Goal: Answer question/provide support: Share knowledge or assist other users

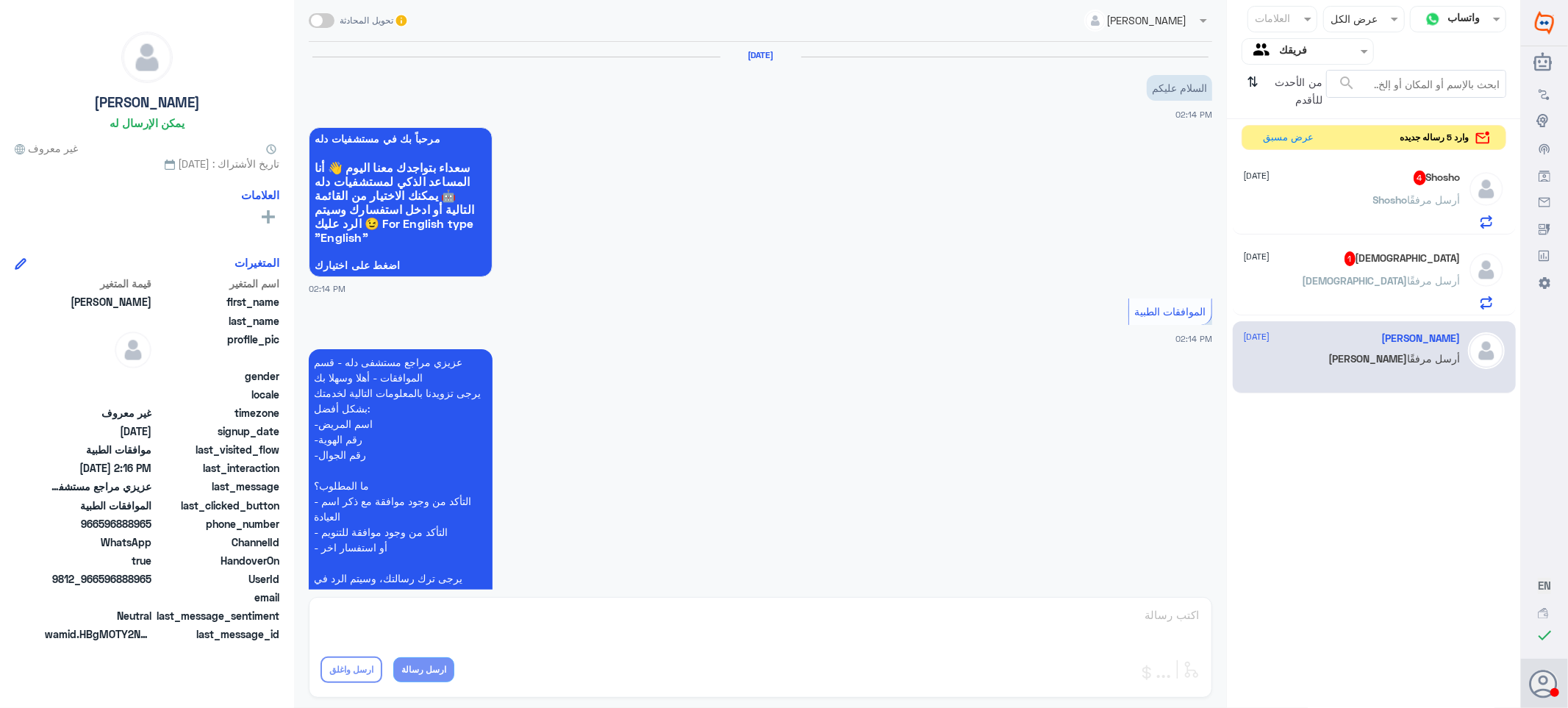
scroll to position [741, 0]
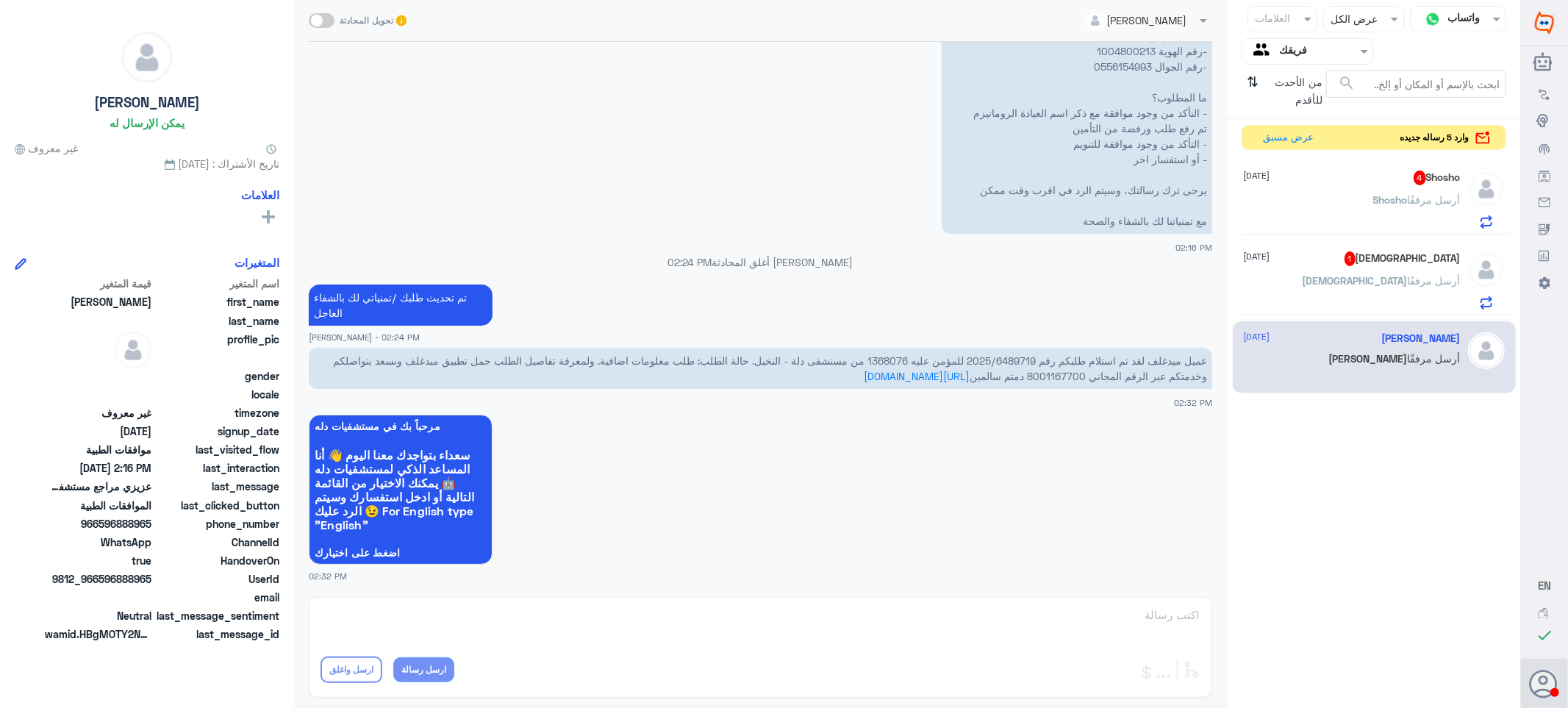
click at [1364, 190] on div "Shosho 4 [DATE][PERSON_NAME] أرسل مرفقًا" at bounding box center [1352, 199] width 217 height 58
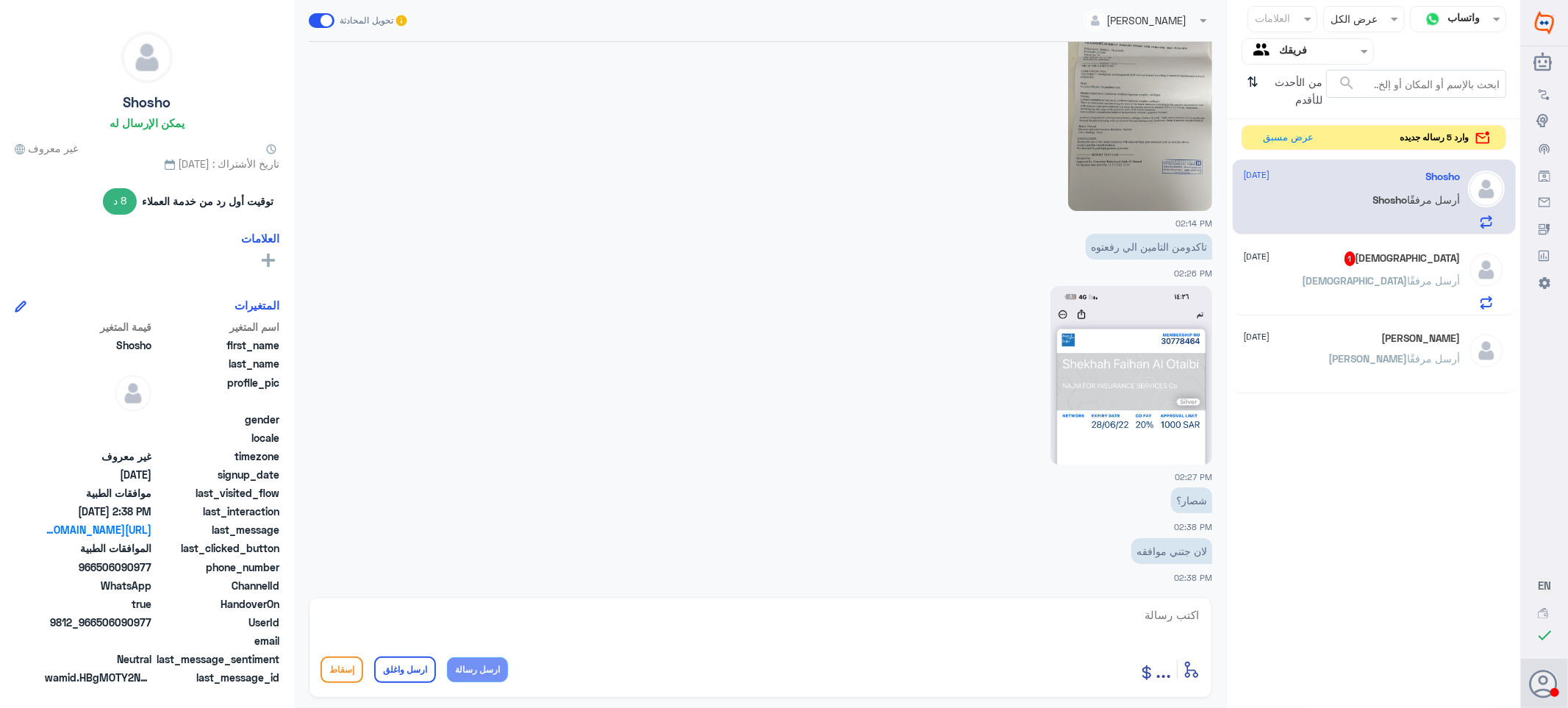
scroll to position [1173, 0]
drag, startPoint x: 1184, startPoint y: 615, endPoint x: 1193, endPoint y: 620, distance: 10.3
click at [1186, 615] on textarea at bounding box center [761, 622] width 880 height 36
type textarea "احجزي موعدك"
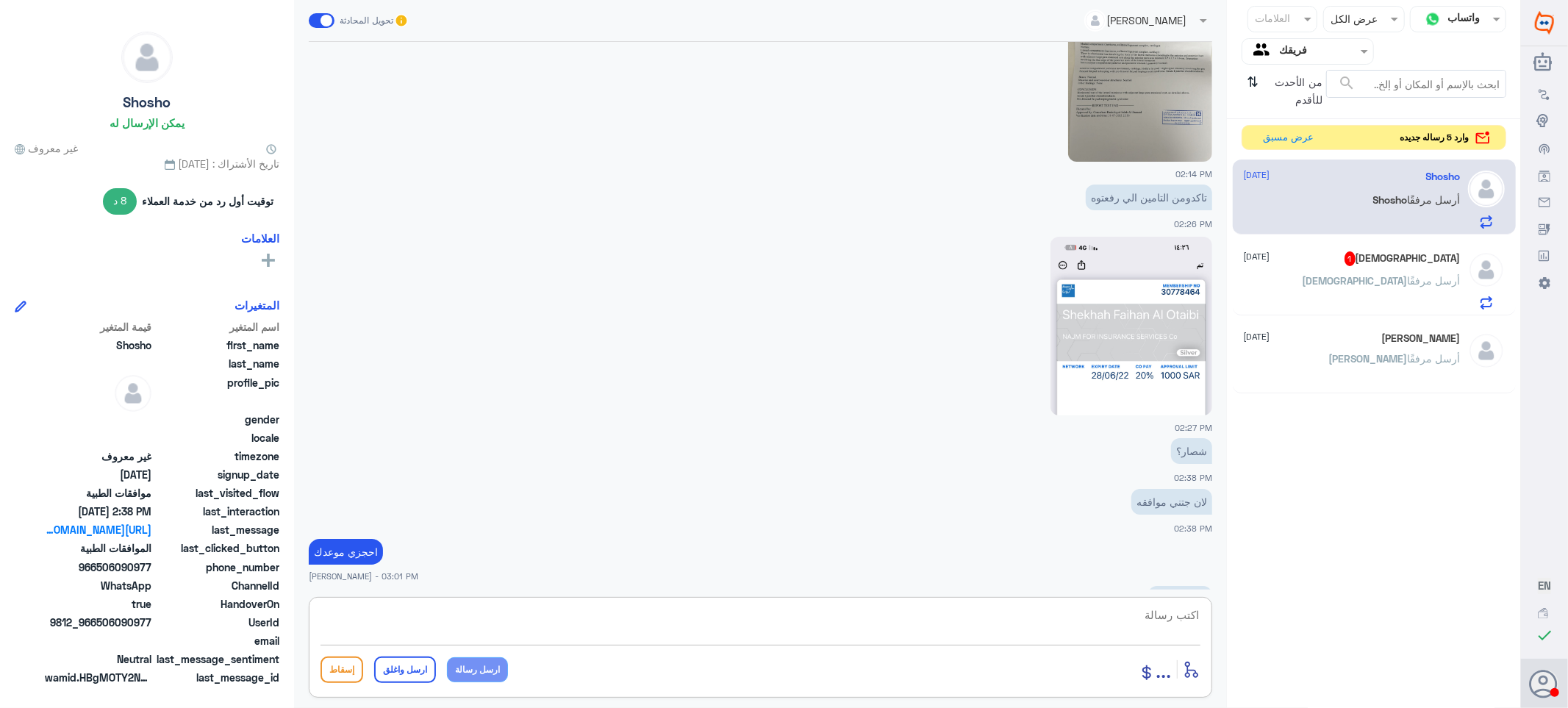
scroll to position [1271, 0]
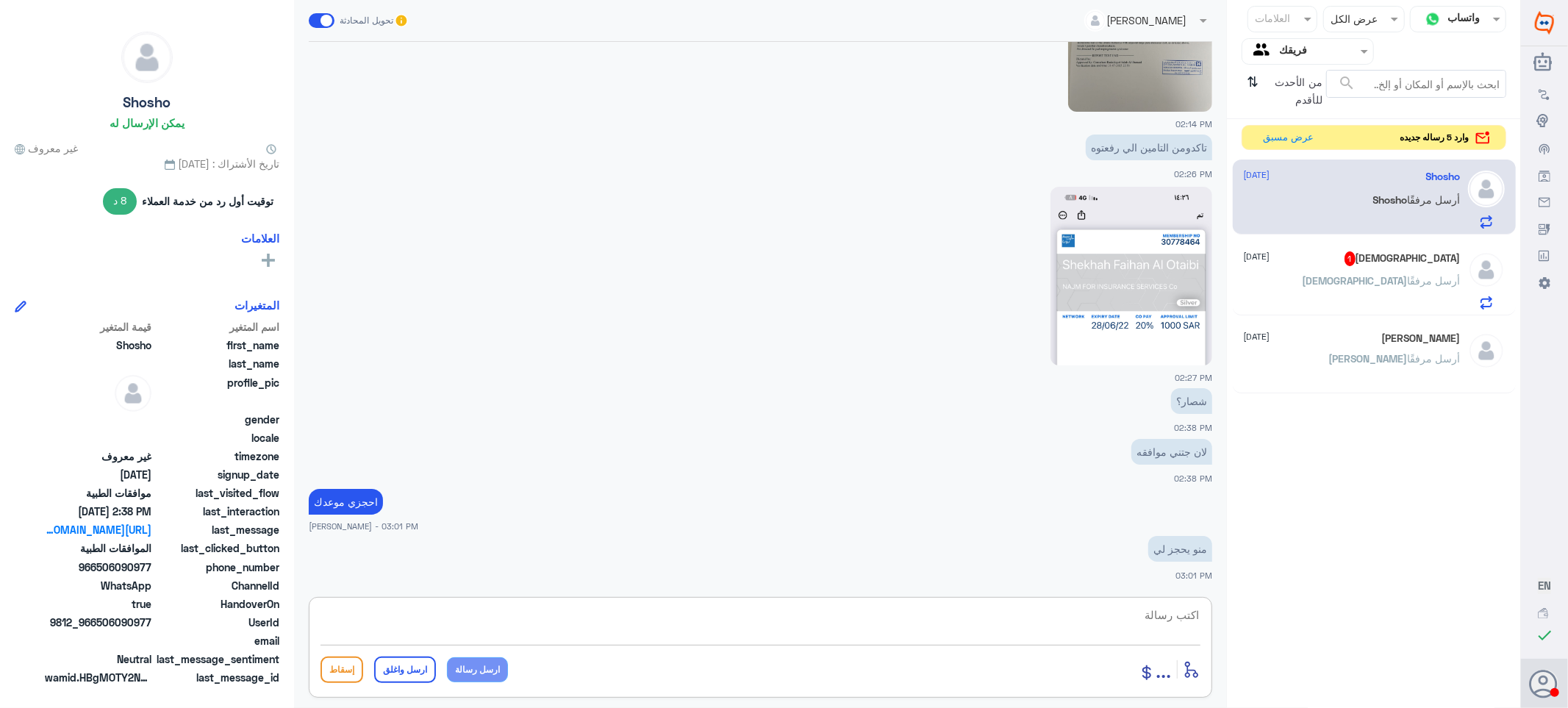
click at [1104, 614] on textarea at bounding box center [761, 622] width 880 height 36
paste textarea "تمنياتي لك بالشفاء العاجل"
type textarea "تمنياتي لك بالشفاء العاجل"
drag, startPoint x: 1045, startPoint y: 613, endPoint x: 1379, endPoint y: 605, distance: 334.1
click at [1379, 605] on div "قناة واتساب Status × عرض الكل العلامات Agent Filter فريقك search من الأحدث للأق…" at bounding box center [760, 356] width 1520 height 712
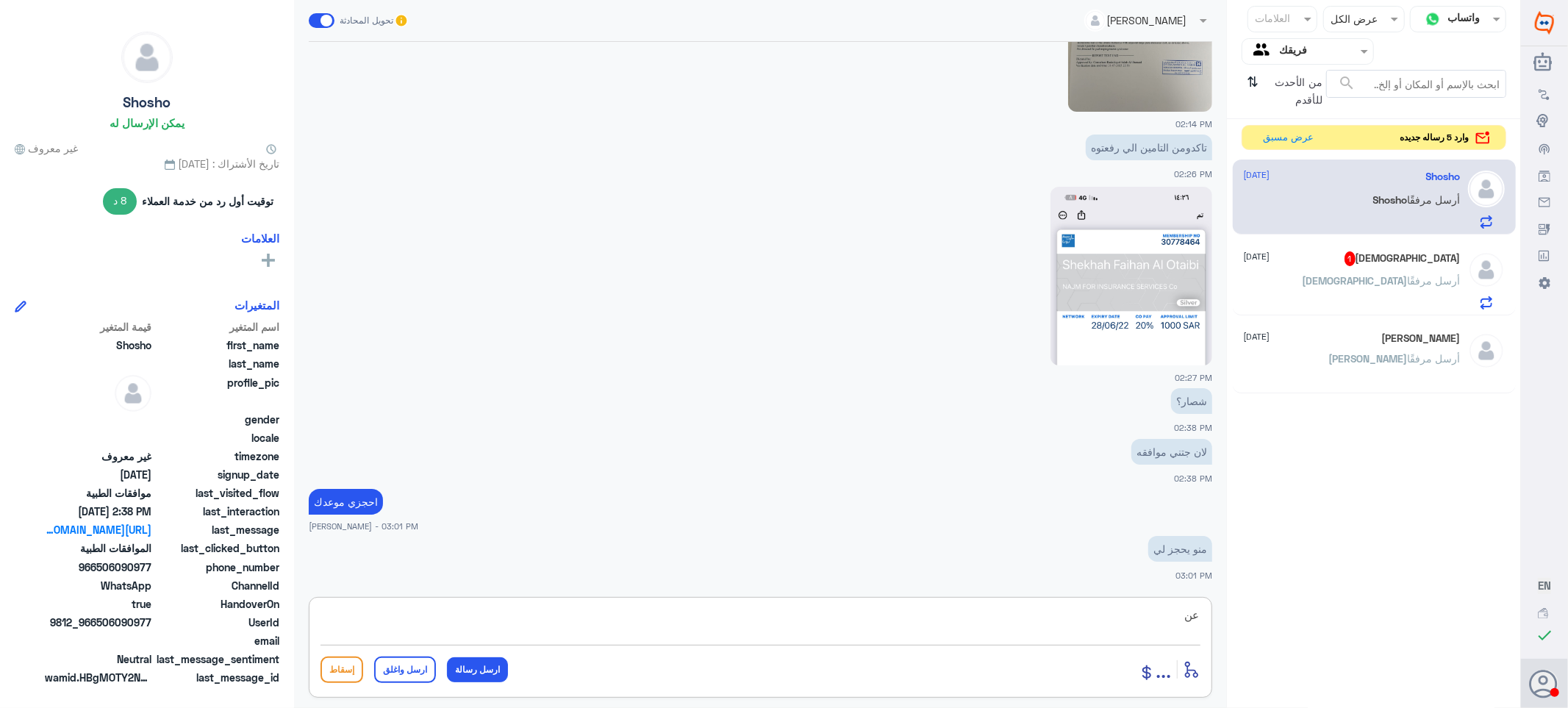
scroll to position [1321, 0]
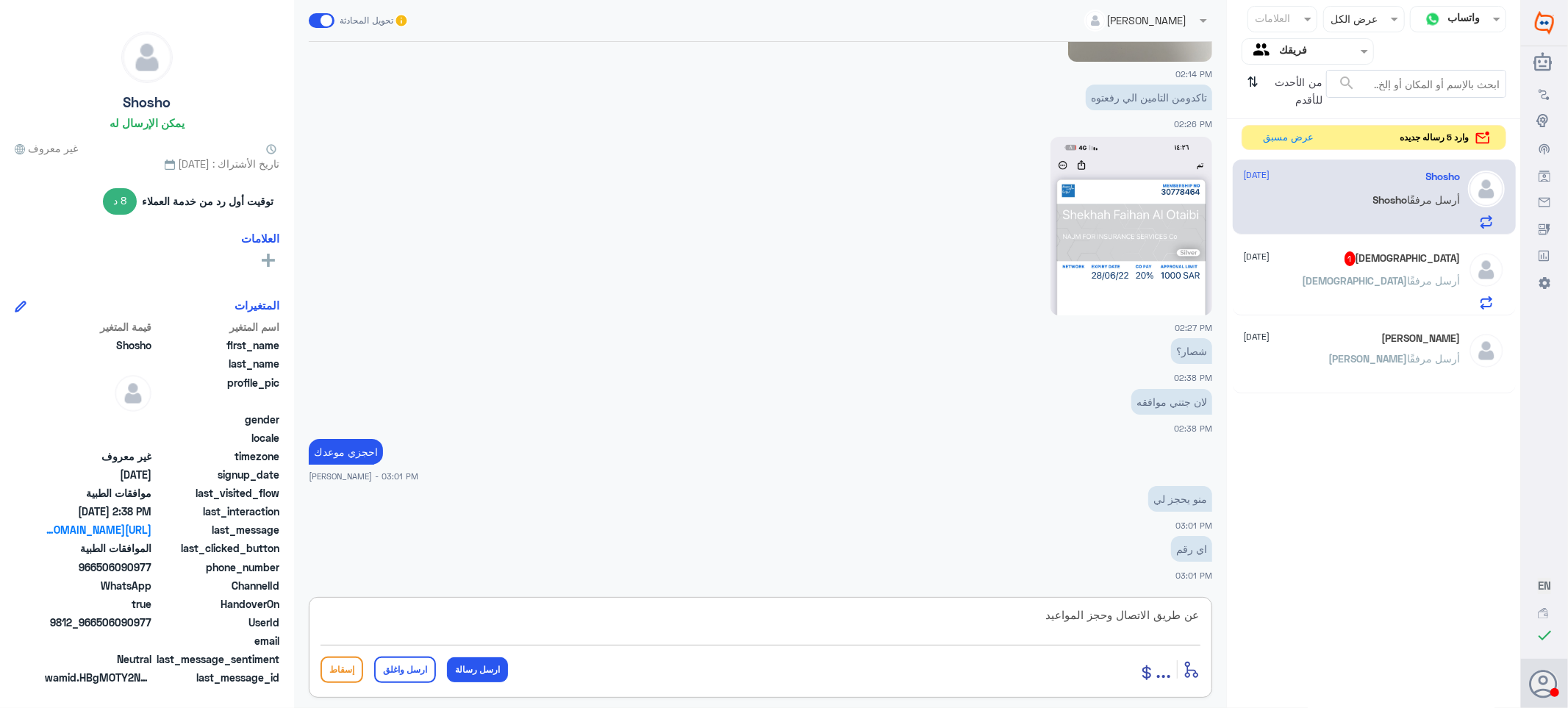
type textarea "عن طريق الاتصال وحجز المواعيد"
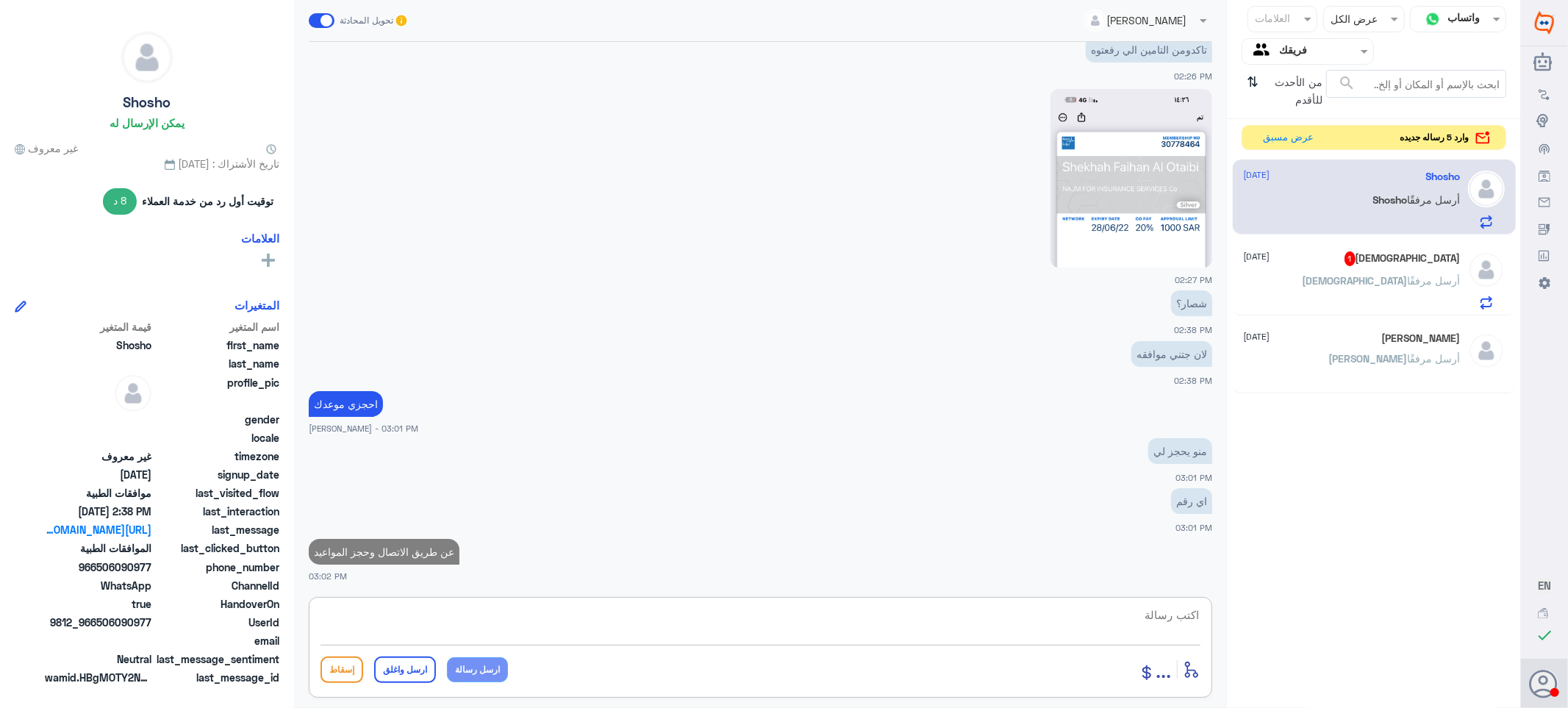
click at [1156, 608] on textarea at bounding box center [761, 622] width 880 height 36
paste textarea "تمنياتي لك بالشفاء العاجل"
type textarea "تمنياتي لك بالشفاء العاجل"
click at [387, 661] on button "ارسل واغلق" at bounding box center [405, 670] width 62 height 26
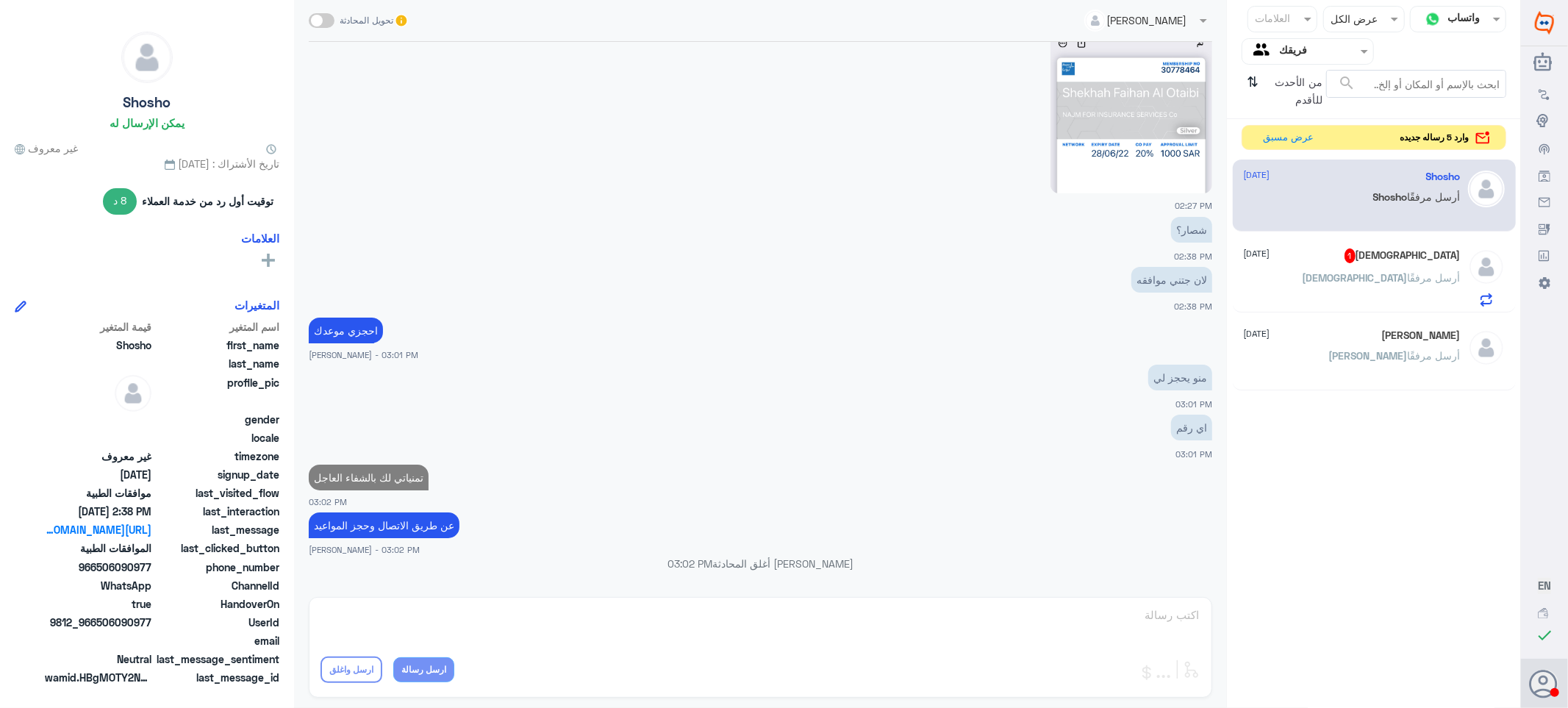
click at [1418, 260] on div "[DEMOGRAPHIC_DATA] 1 [DATE]" at bounding box center [1352, 256] width 217 height 15
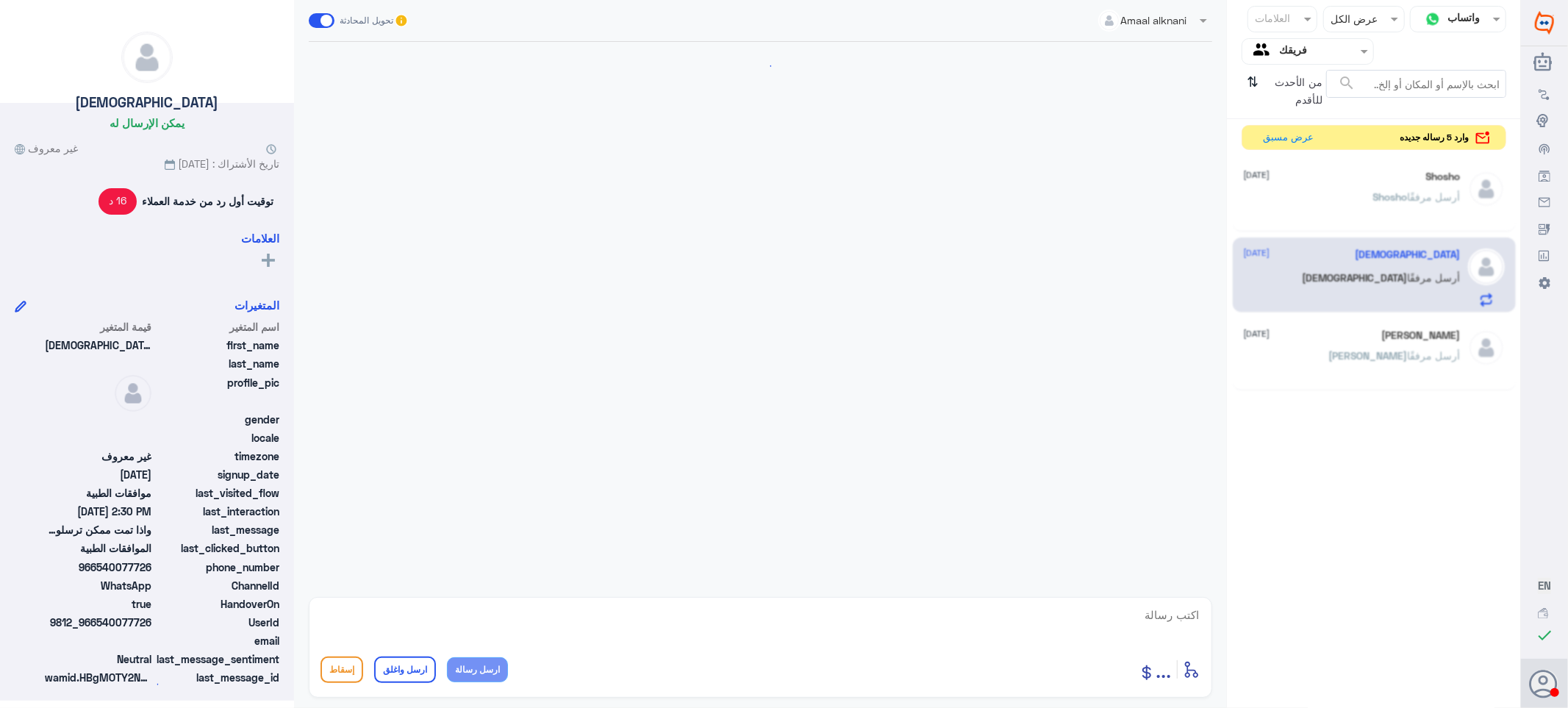
scroll to position [922, 0]
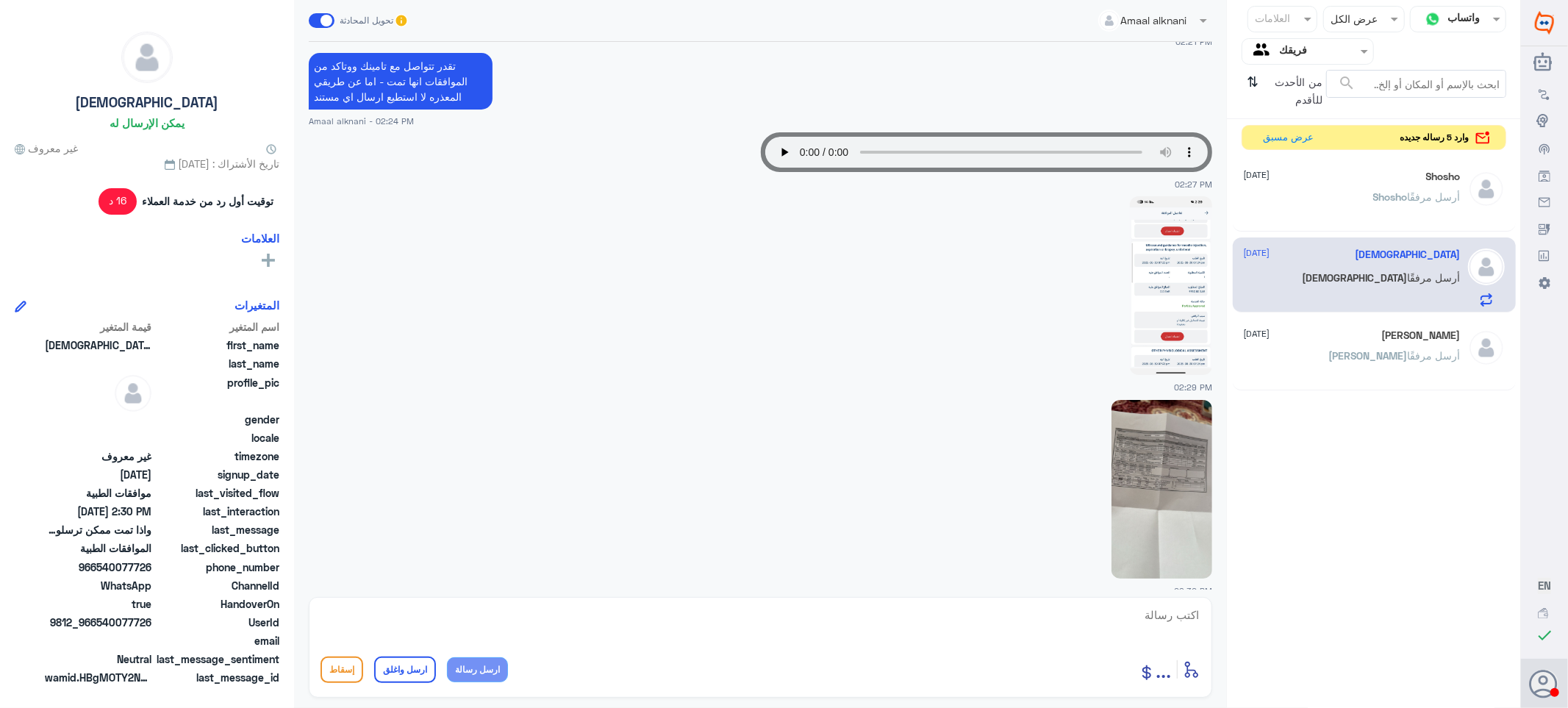
click at [1346, 180] on div "Shosho [DATE]" at bounding box center [1352, 176] width 217 height 12
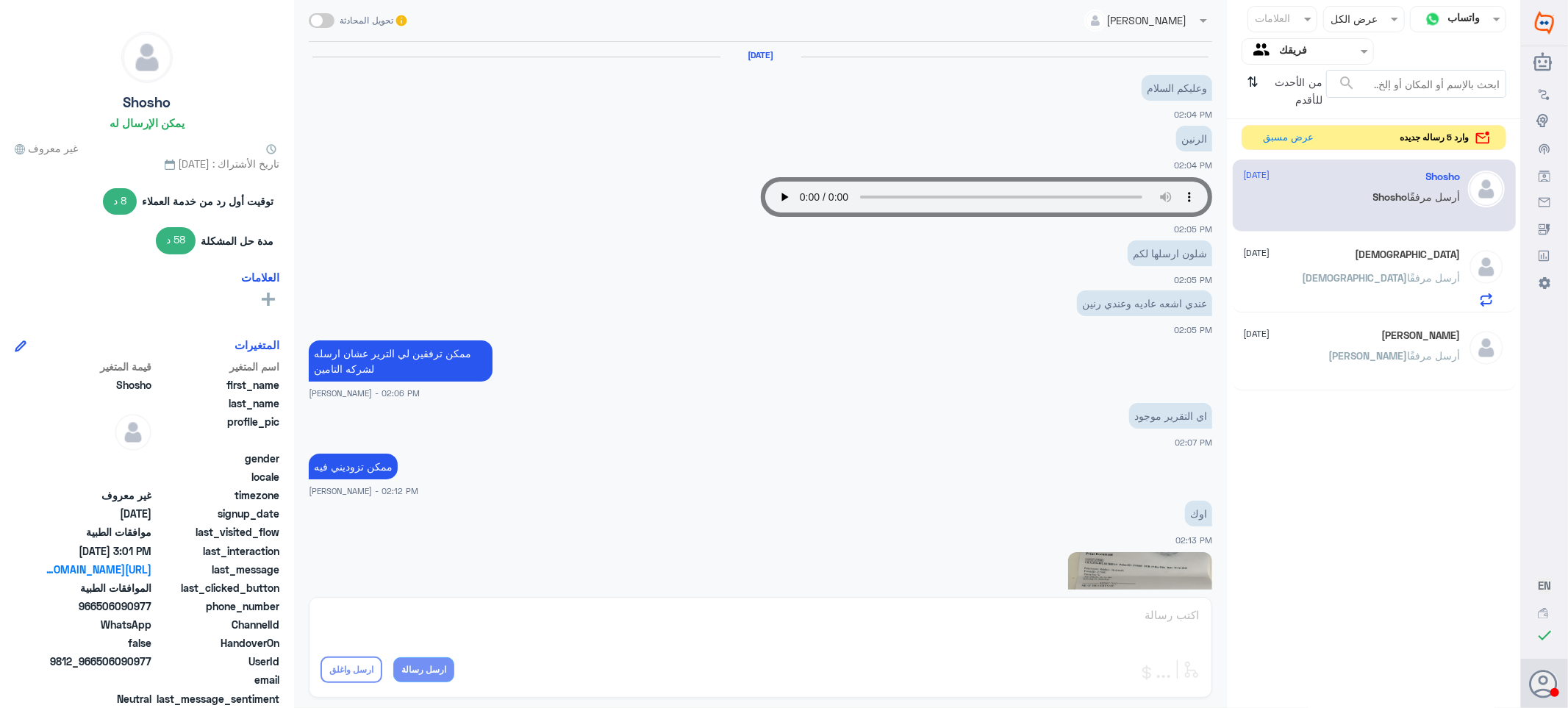
scroll to position [790, 0]
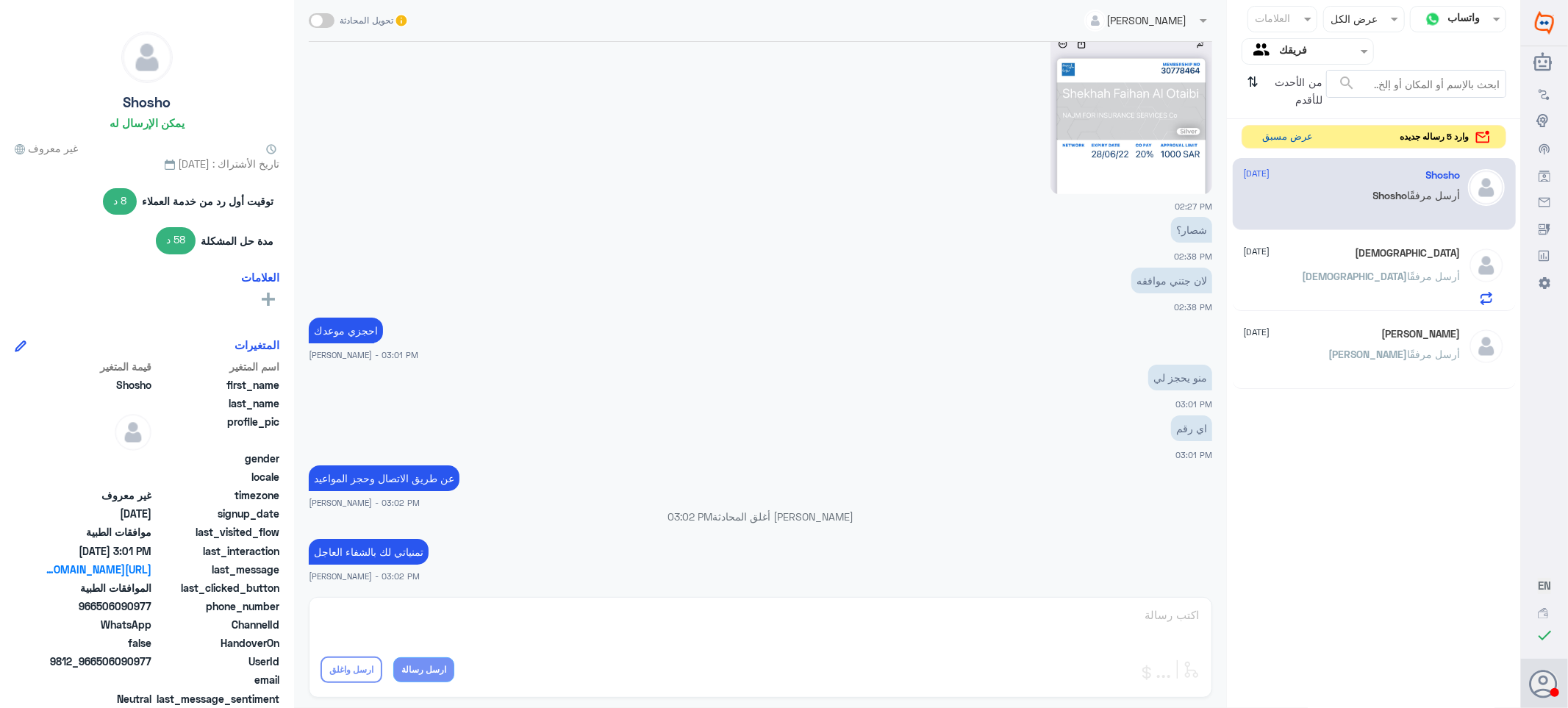
click at [1280, 138] on button "عرض مسبق" at bounding box center [1288, 138] width 62 height 23
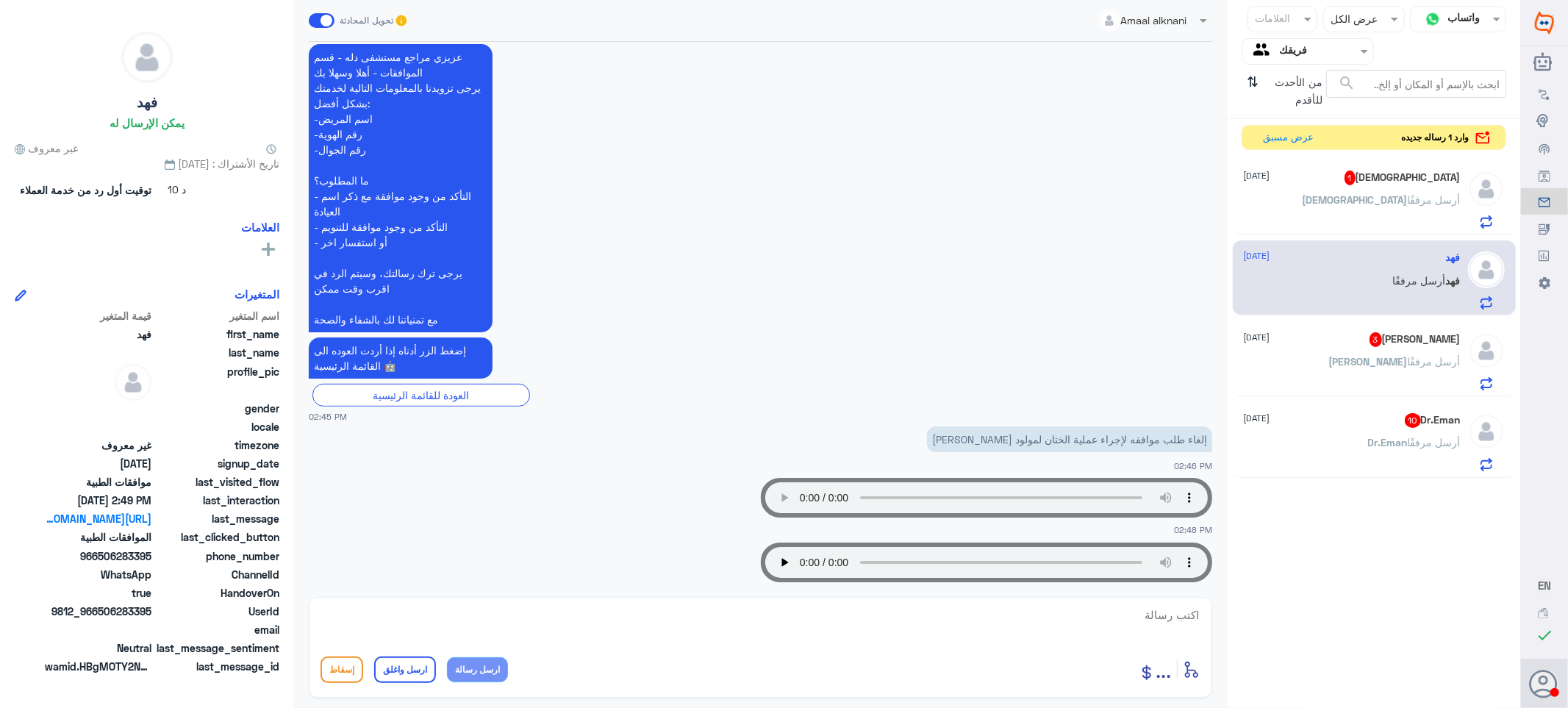
scroll to position [352, 0]
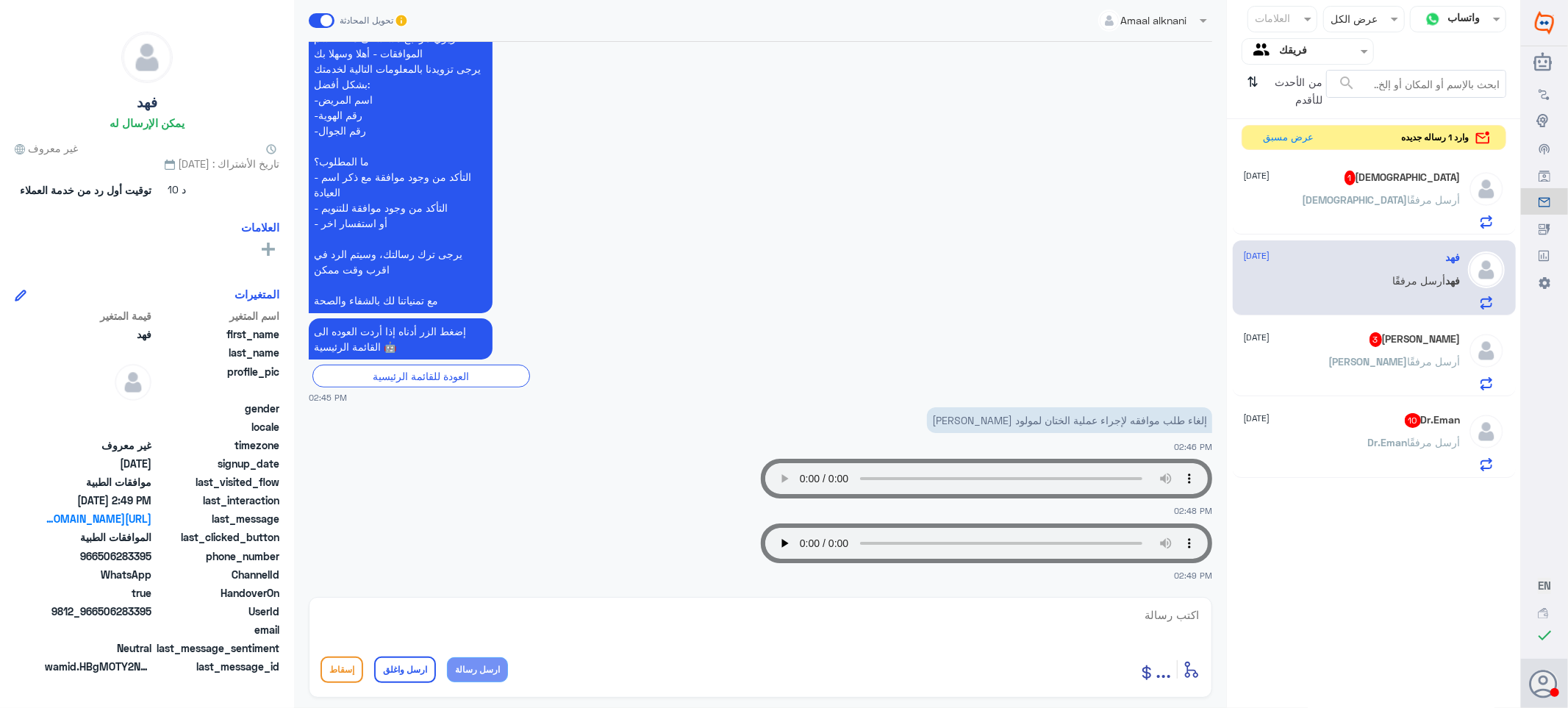
click at [1160, 617] on textarea at bounding box center [761, 622] width 880 height 36
type textarea "ة"
type textarea "وعليكم السلام والرحمه"
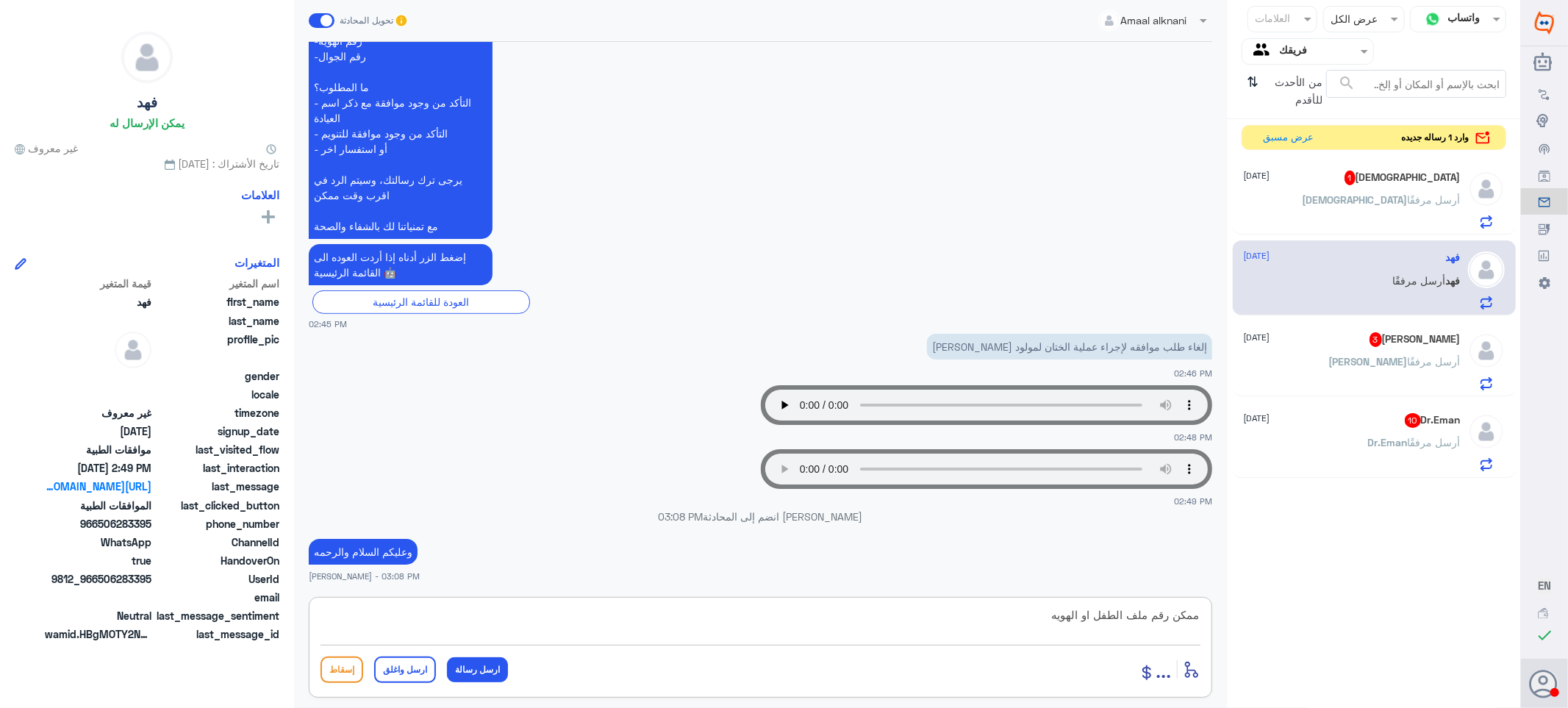
type textarea "ممكن رقم ملف الطفل او الهويه"
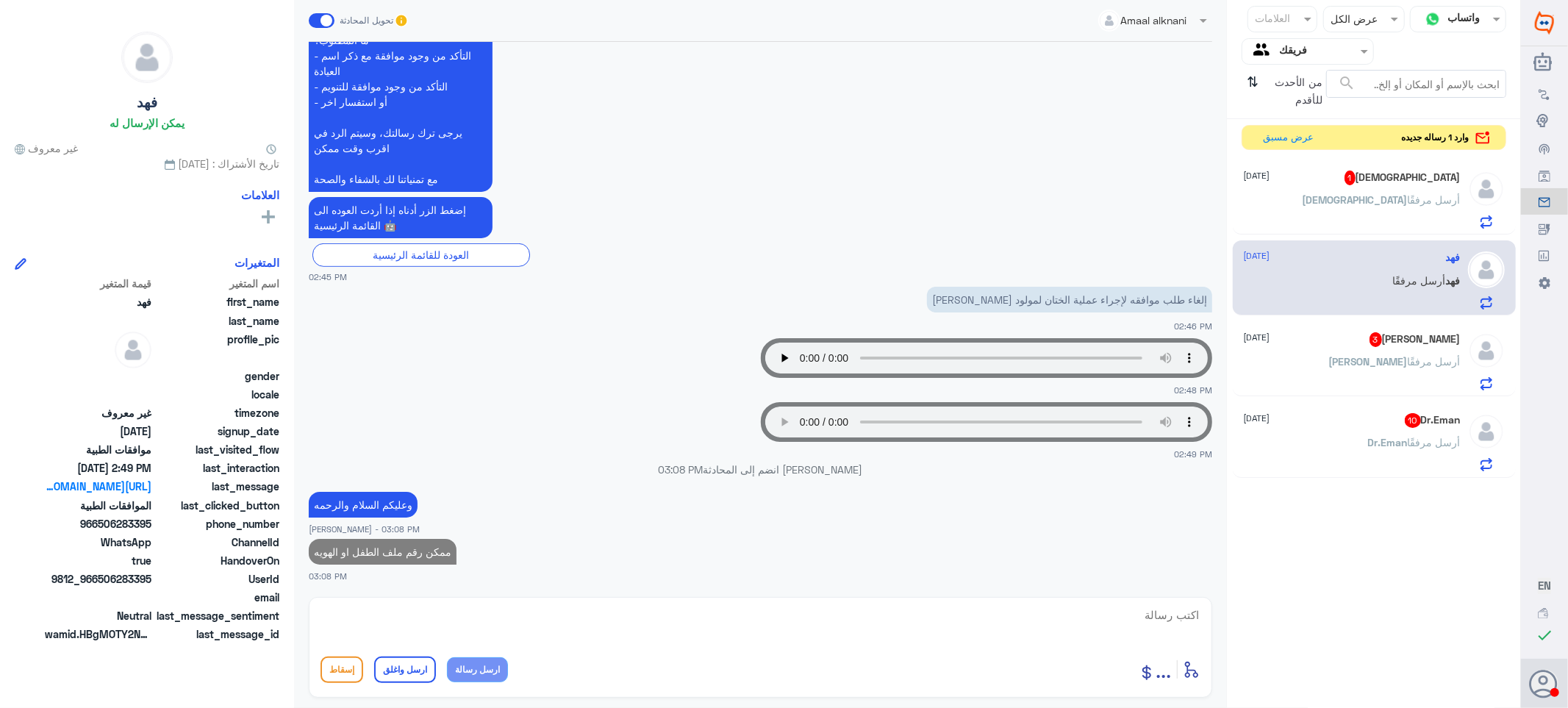
click at [1393, 357] on div "[PERSON_NAME] أرسل مرفقًا" at bounding box center [1352, 374] width 217 height 34
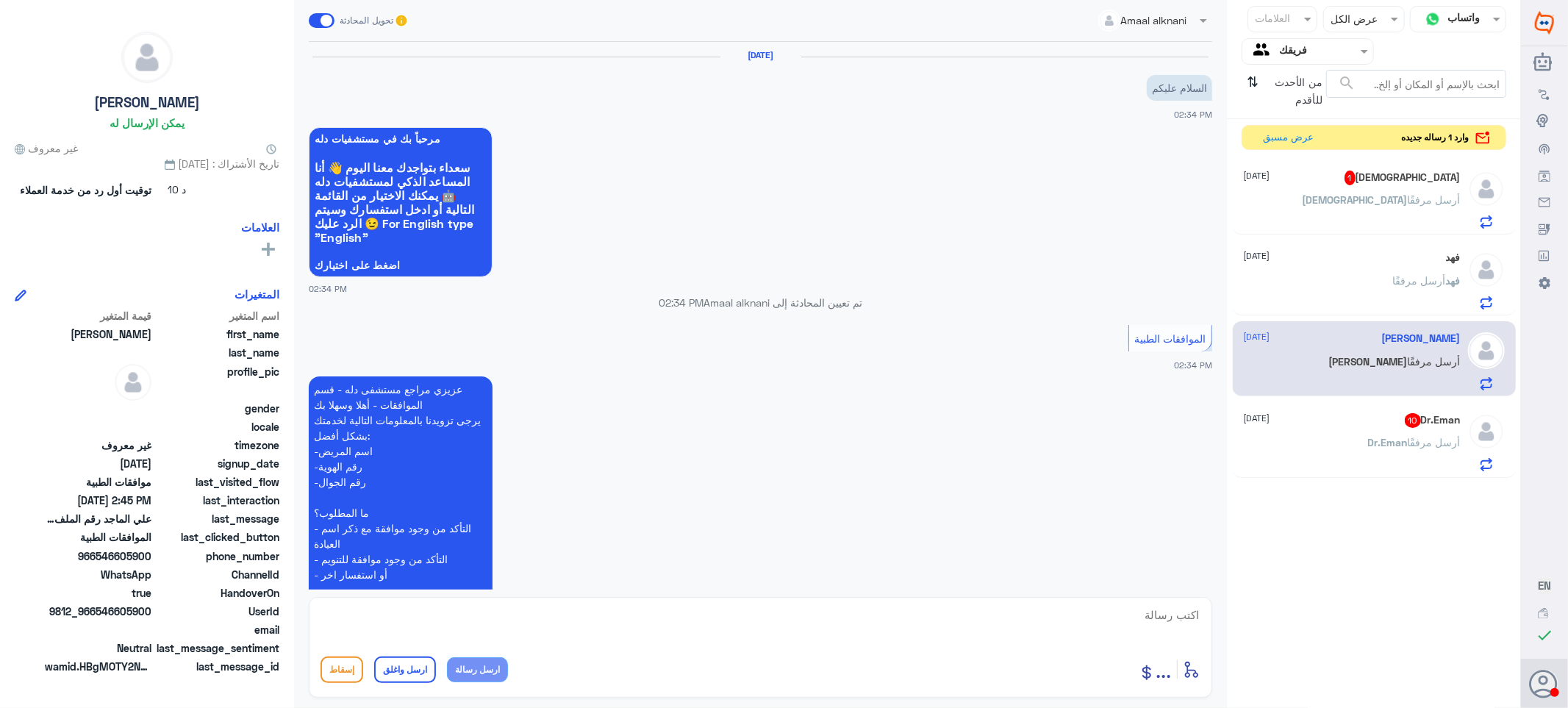
scroll to position [285, 0]
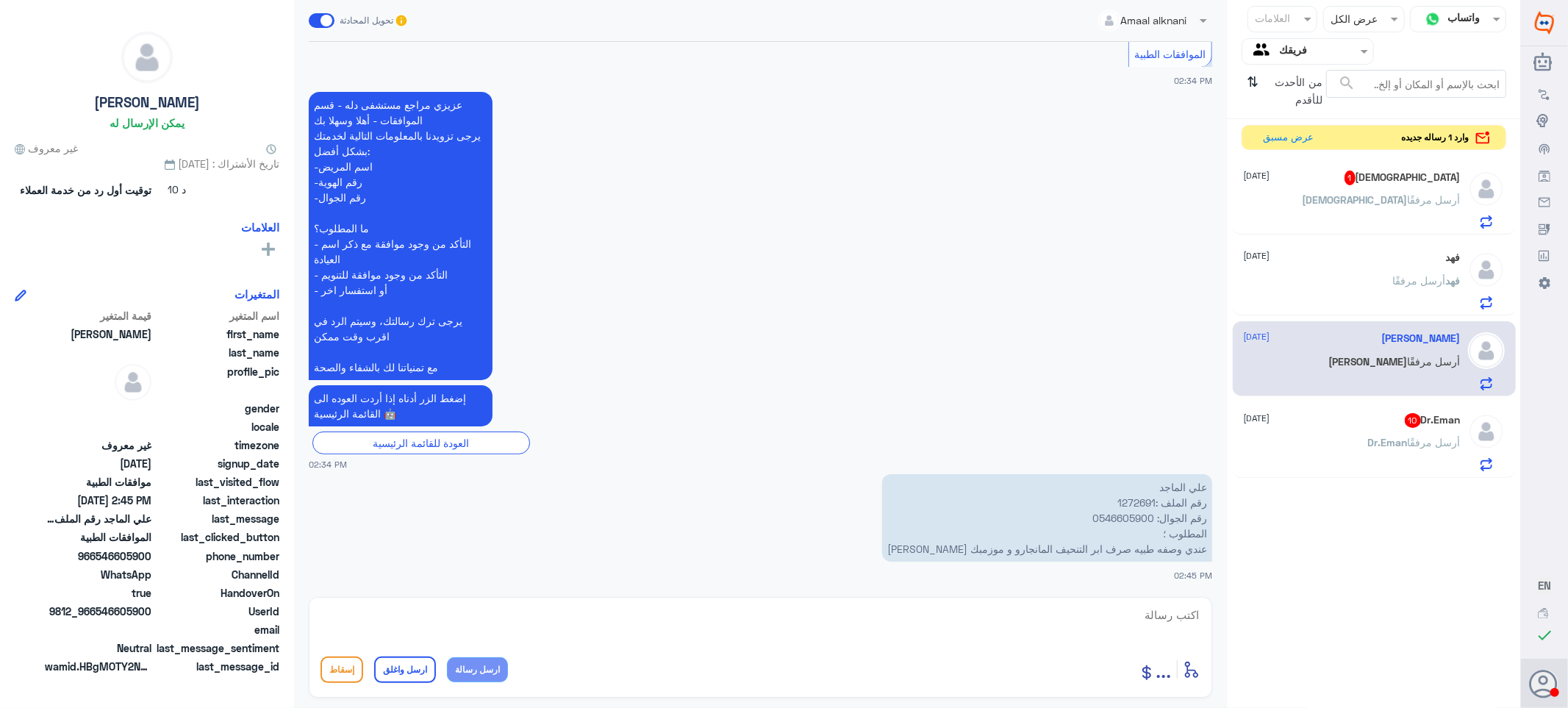
click at [1131, 496] on p "علي الماجد رقم الملف :1272691 رقم الجوال: 0546605900 المطلوب ؛ عندي وصفه طبيه ص…" at bounding box center [1047, 518] width 330 height 87
copy p "1272691"
click at [1163, 608] on textarea at bounding box center [761, 622] width 880 height 36
type textarea "السلام عليكم ورحمه اللهوبركاته"
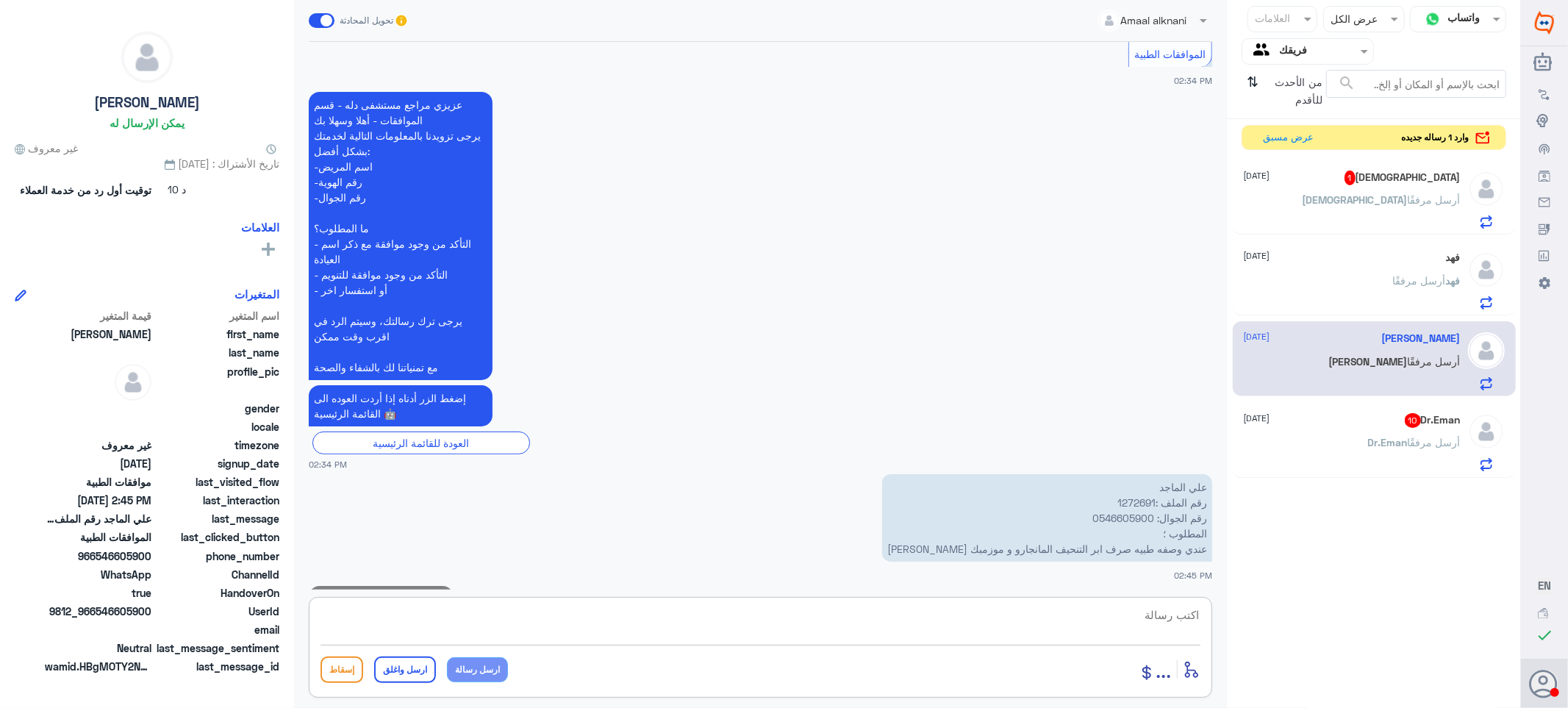
scroll to position [332, 0]
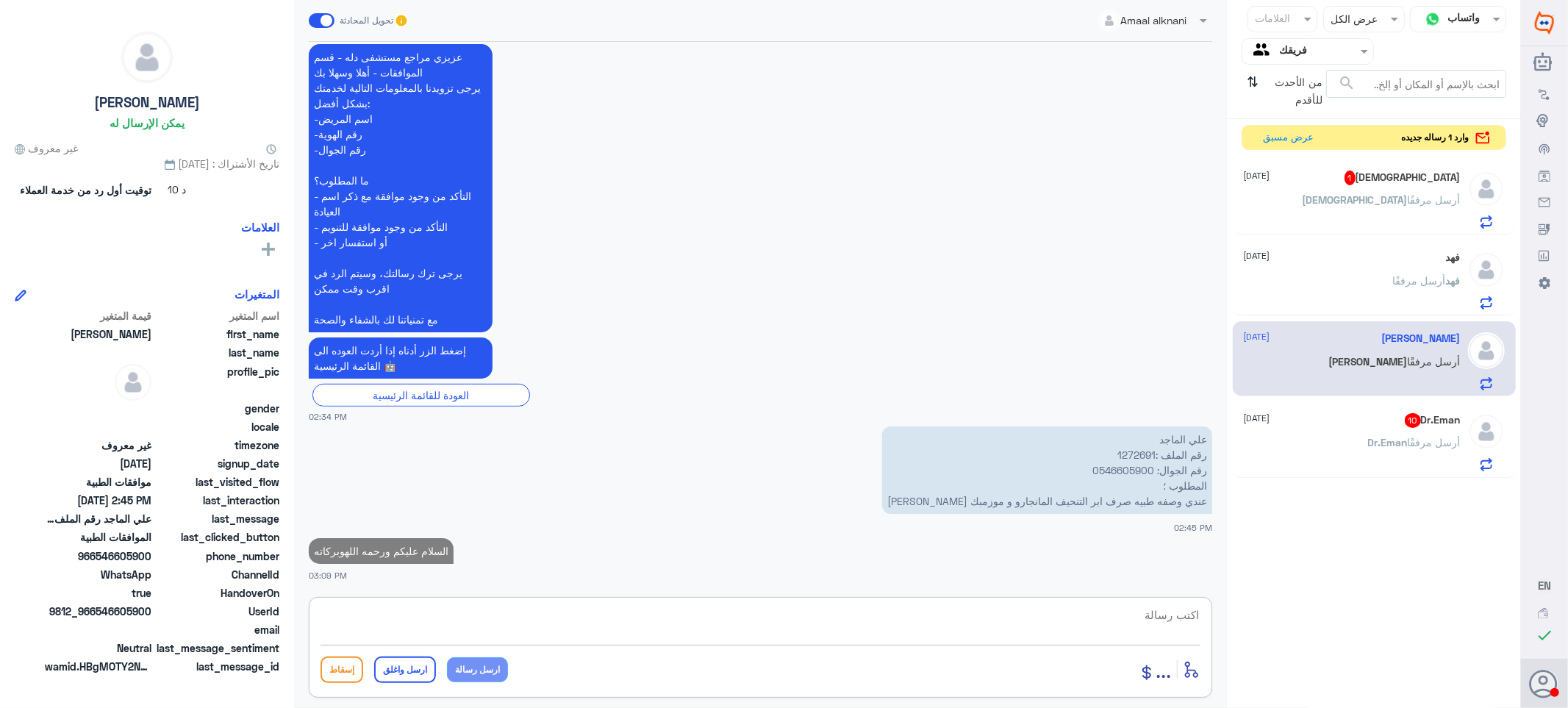
click at [1170, 616] on textarea at bounding box center [761, 622] width 880 height 36
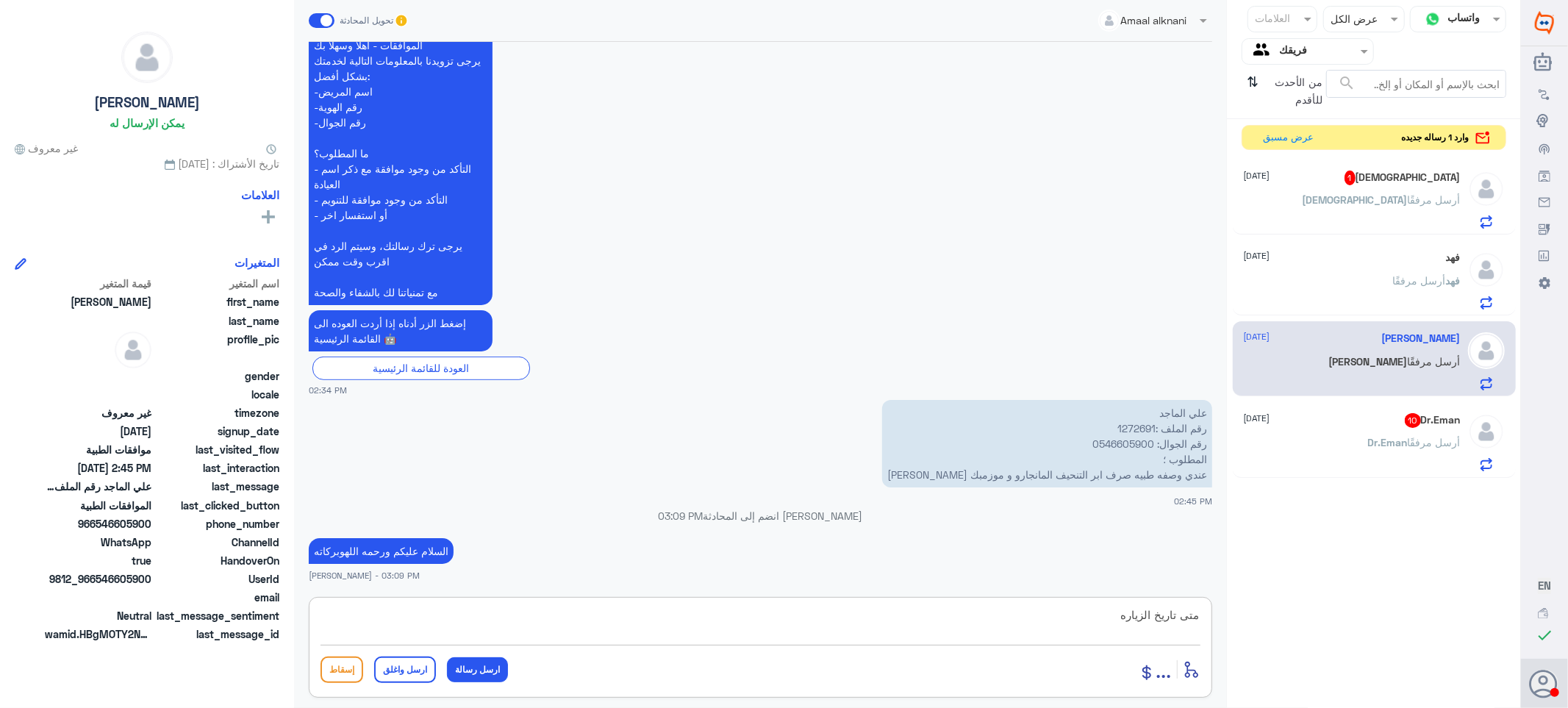
type textarea "متى تاريخ الزياره"
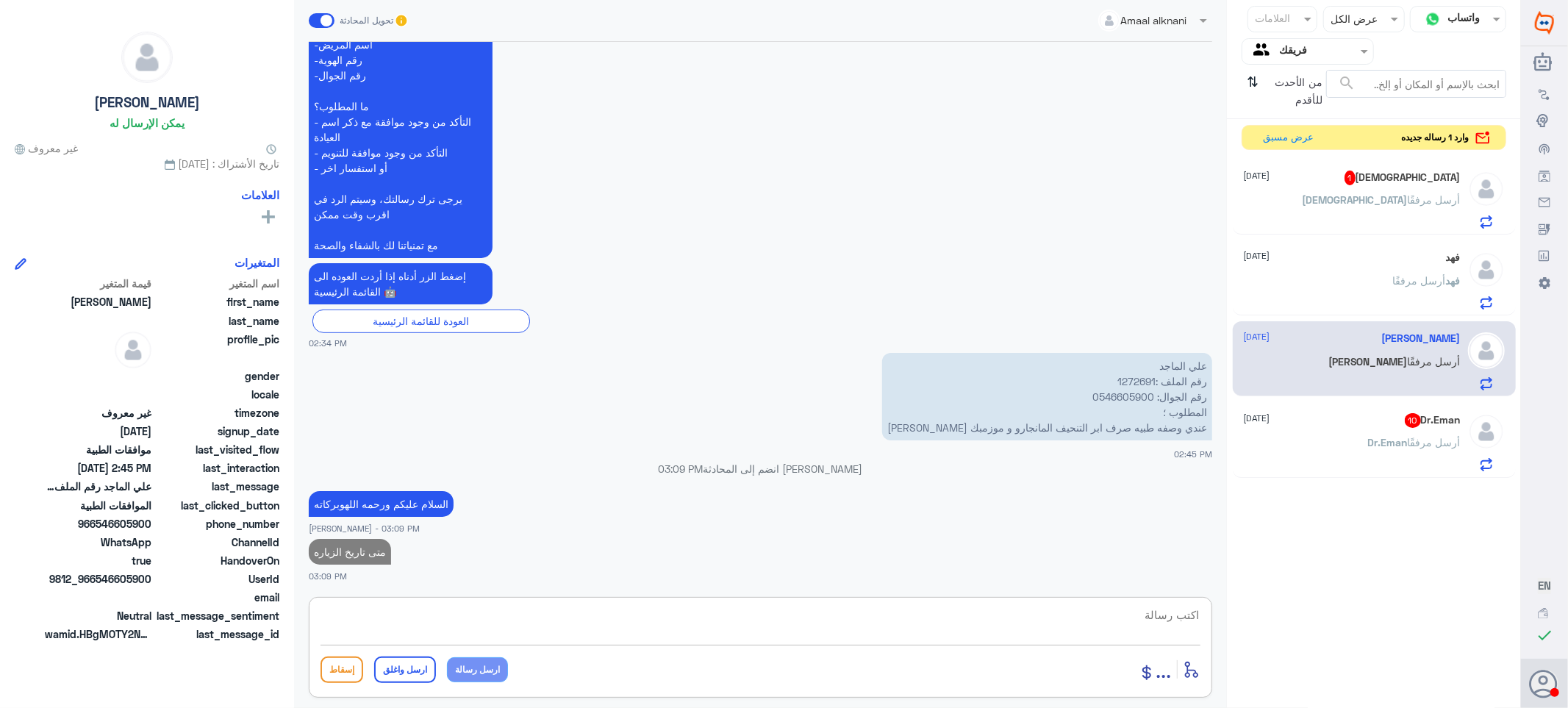
click at [1392, 430] on div "Dr.Eman 10 [DATE] Dr.Eman أرسل مرفقًا" at bounding box center [1352, 443] width 217 height 58
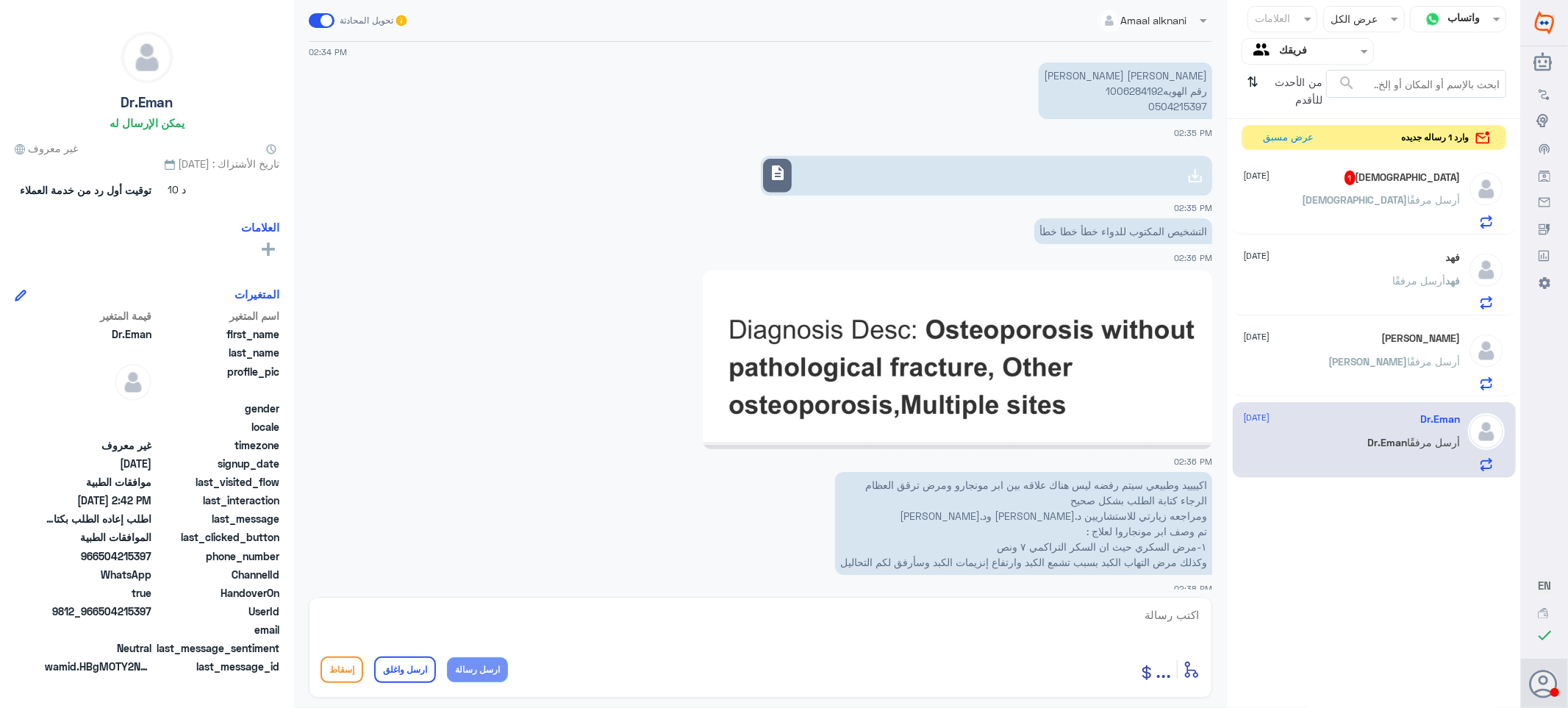
scroll to position [1250, 0]
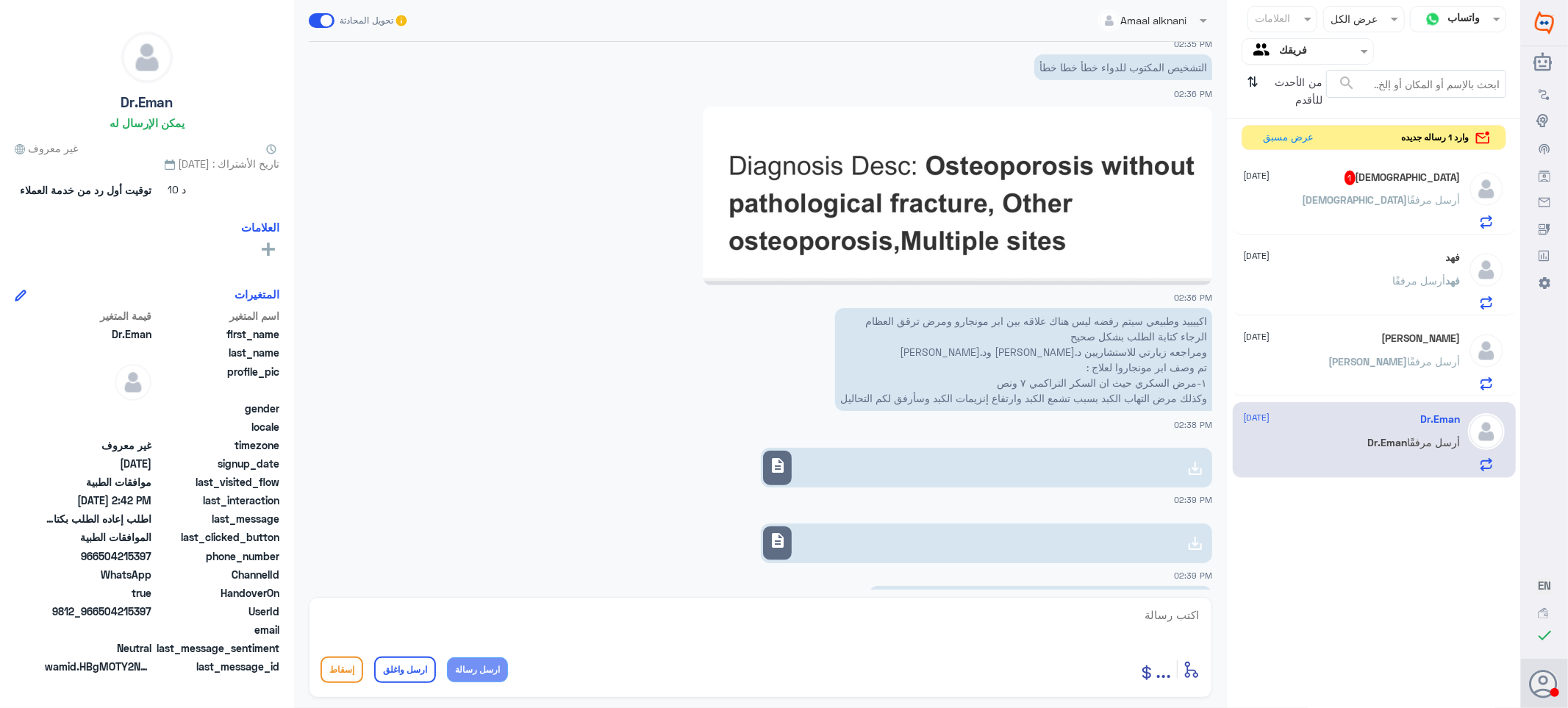
click at [791, 466] on div "description" at bounding box center [777, 467] width 29 height 34
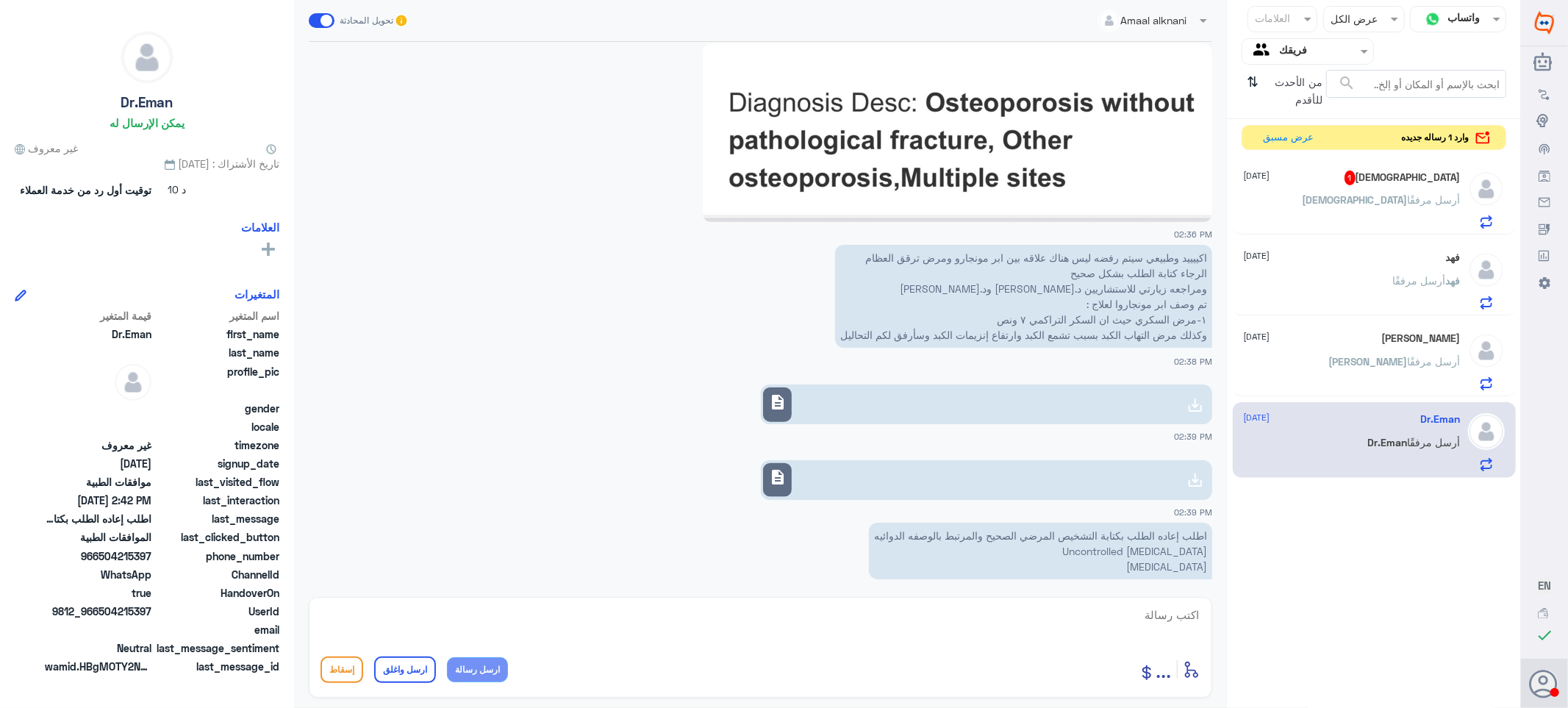
scroll to position [1332, 0]
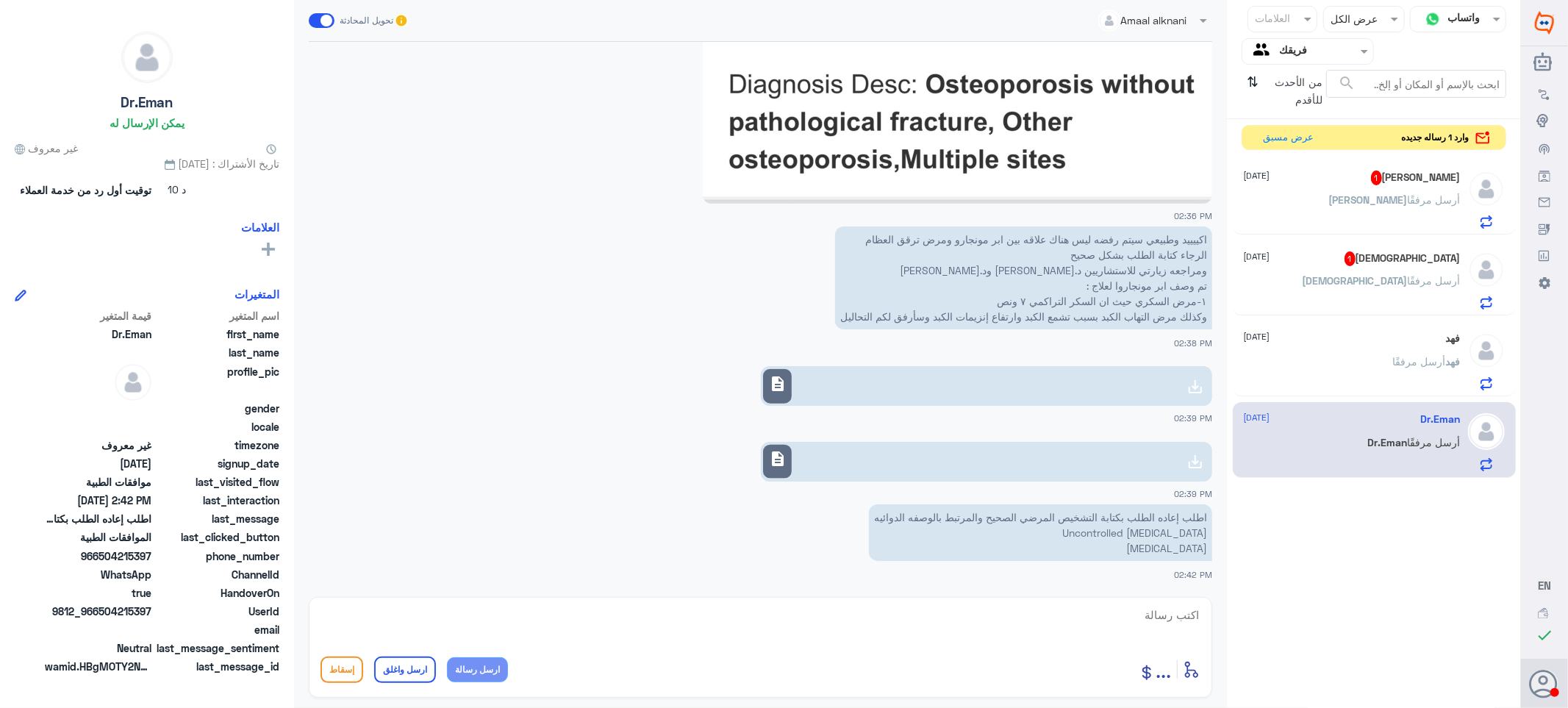
click at [1151, 615] on textarea at bounding box center [761, 622] width 880 height 36
click at [1154, 622] on textarea at bounding box center [761, 622] width 880 height 36
type textarea "تم تحديث طلبك"
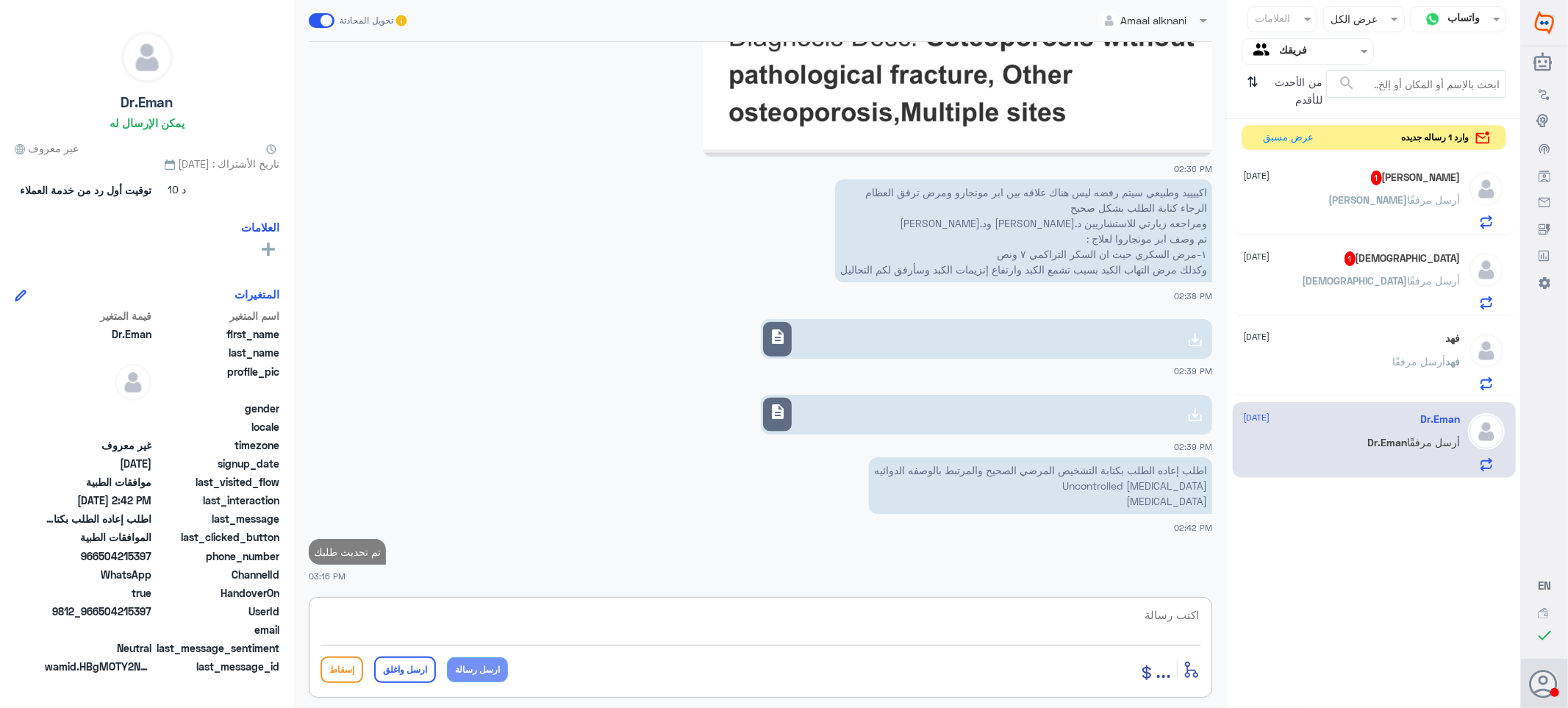
click at [1341, 210] on div "[PERSON_NAME] أرسل مرفقًا" at bounding box center [1352, 212] width 217 height 34
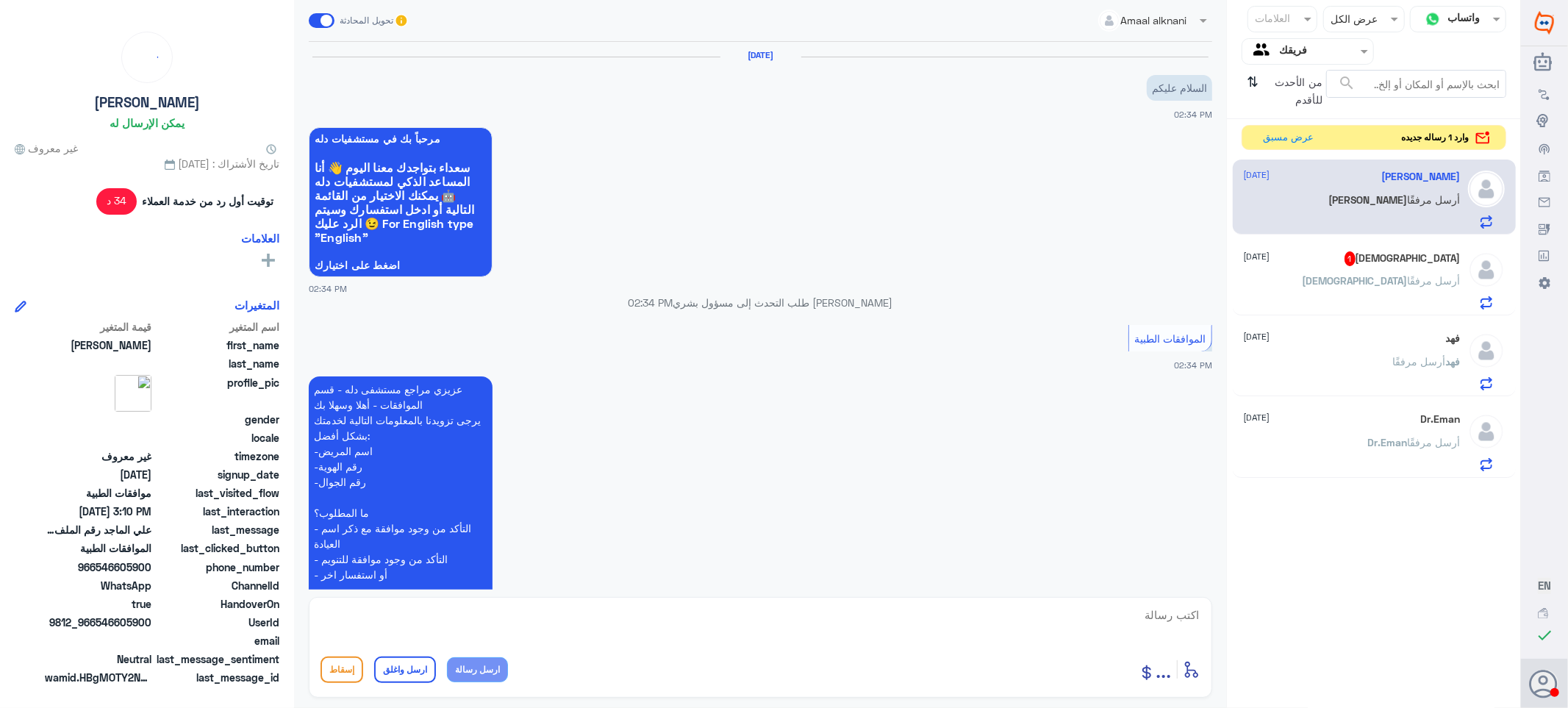
scroll to position [457, 0]
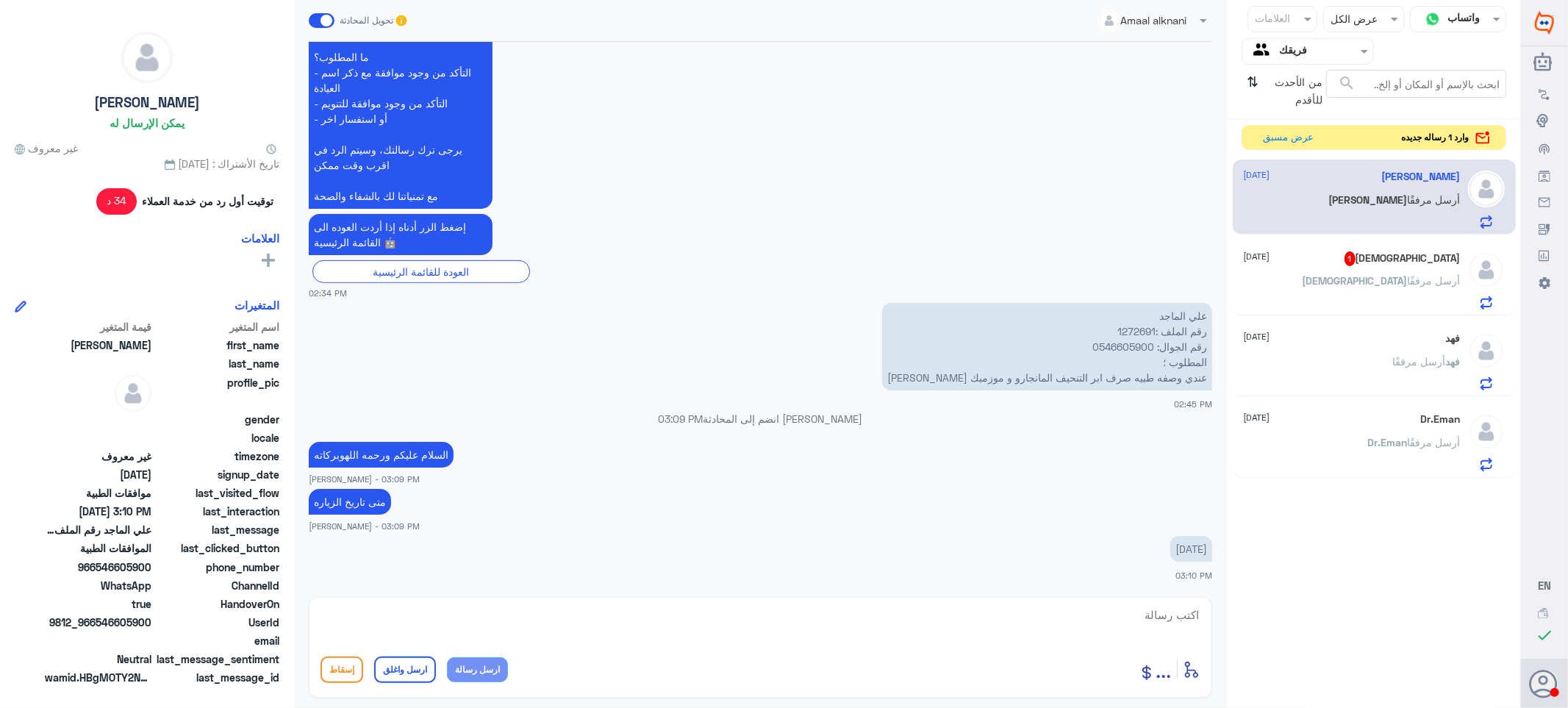
click at [1127, 330] on p "علي الماجد رقم الملف :1272691 رقم الجوال: 0546605900 المطلوب ؛ عندي وصفه طبيه ص…" at bounding box center [1047, 347] width 330 height 87
copy p "1272691"
click at [1162, 621] on textarea at bounding box center [761, 622] width 880 height 36
type textarea "في فرع دله نمار او دله النخيل"
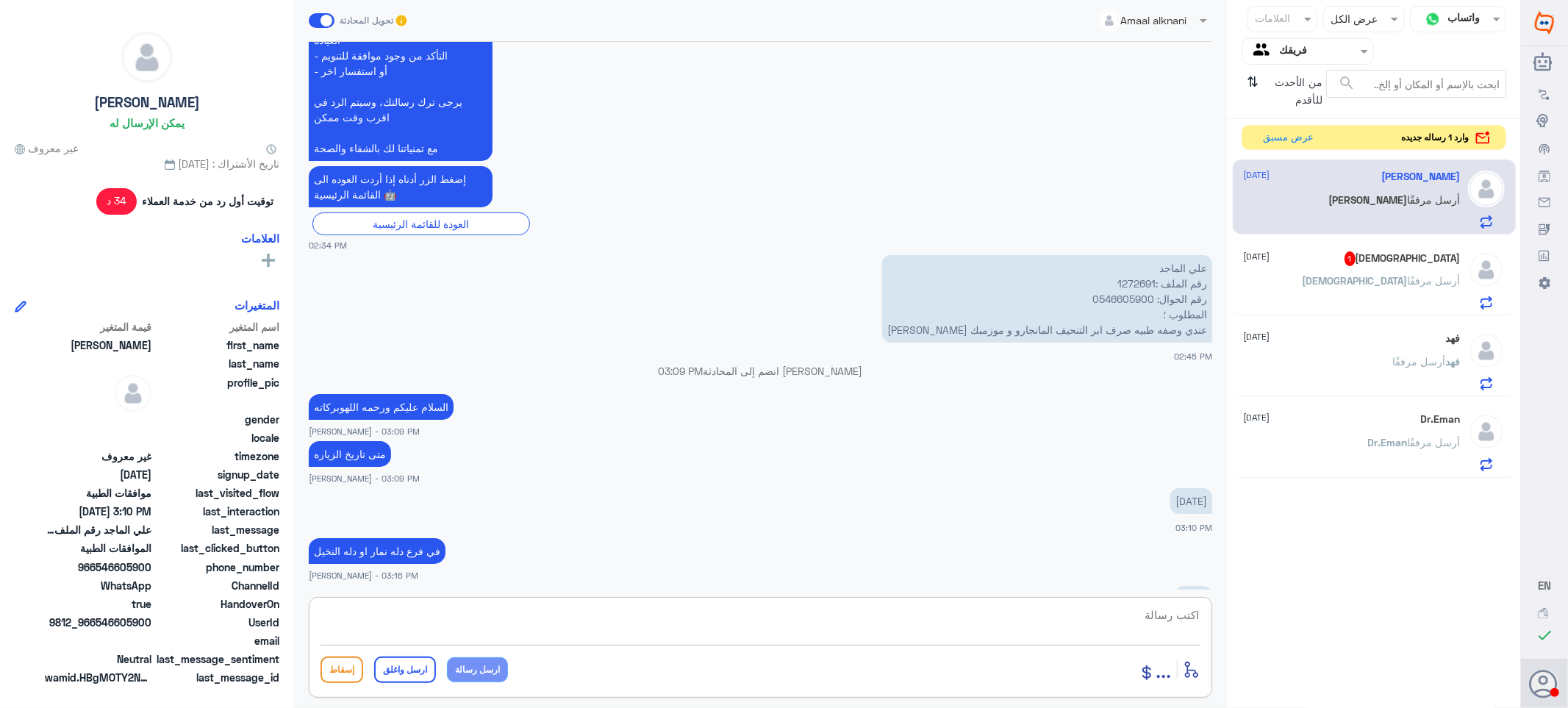
scroll to position [554, 0]
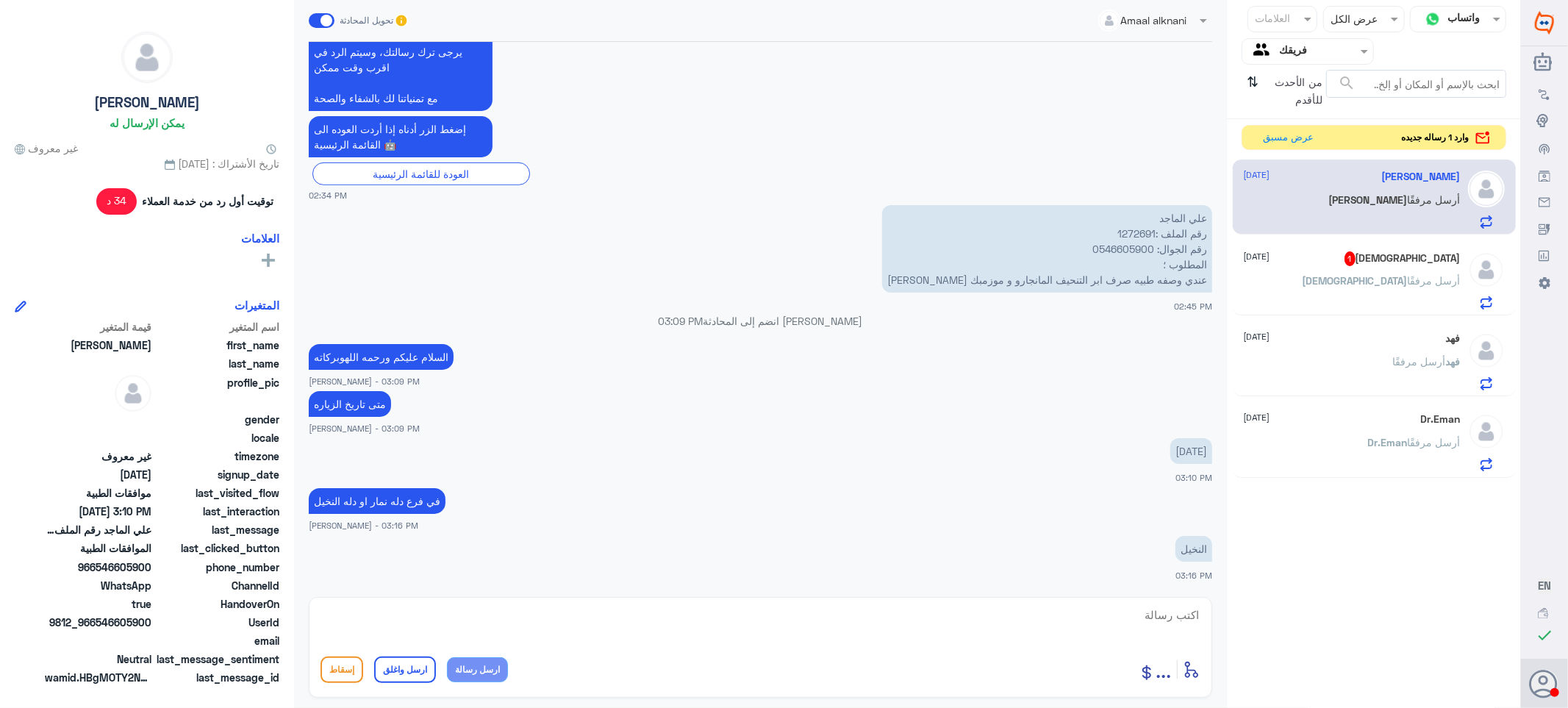
click at [1126, 228] on p "علي الماجد رقم الملف :1272691 رقم الجوال: 0546605900 المطلوب ؛ عندي وصفه طبيه ص…" at bounding box center [1047, 249] width 330 height 87
copy p "1272691"
click at [1181, 614] on textarea at bounding box center [761, 622] width 880 height 36
type textarea "t"
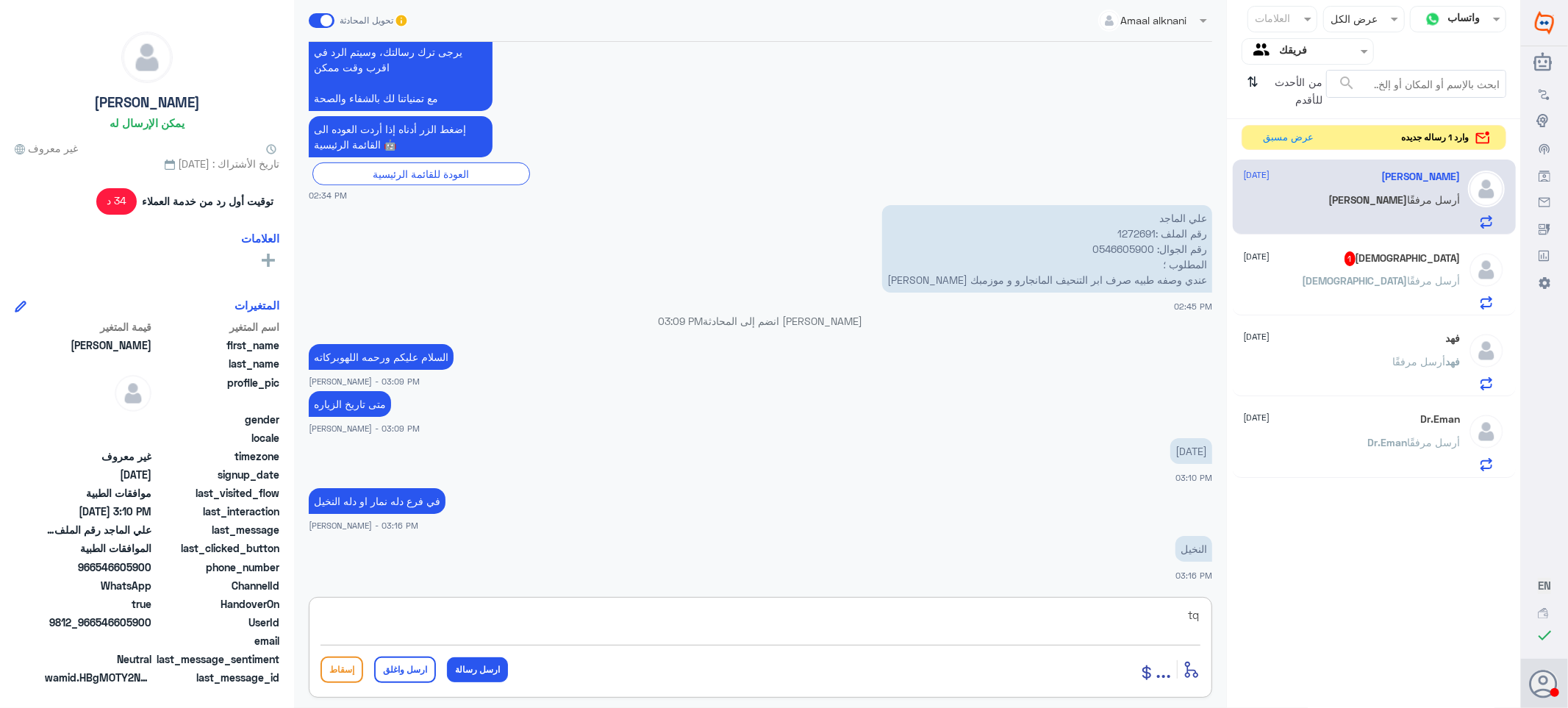
type textarea "t"
click at [1178, 618] on textarea at bounding box center [761, 622] width 880 height 36
type textarea "فضلا زياره الدكتور لتجديد الطلب"
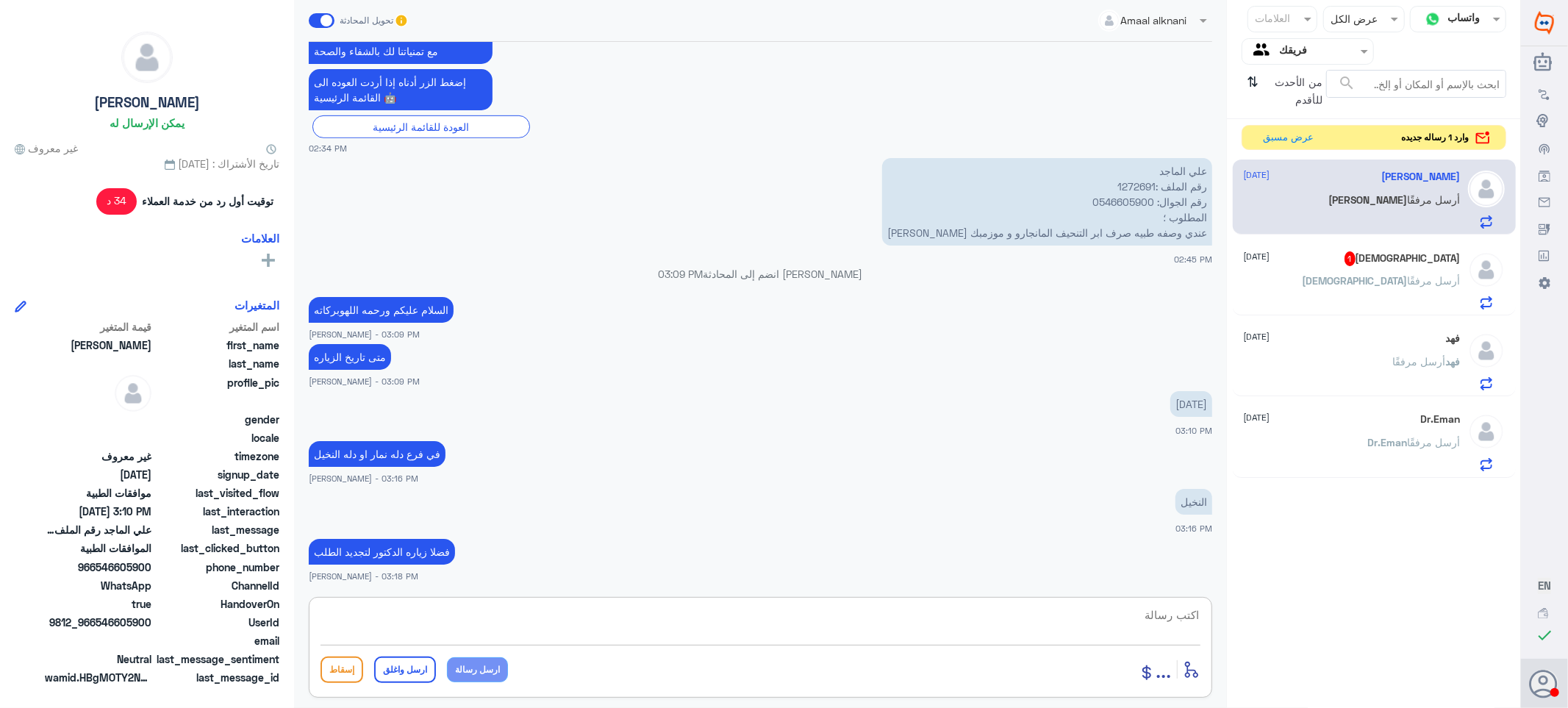
click at [1048, 613] on textarea at bounding box center [761, 622] width 880 height 36
paste textarea "تمنياتي لك بالشفاء العاجل"
type textarea "تمنياتي لك بالشفاء العاجل"
click at [401, 673] on button "ارسل واغلق" at bounding box center [405, 670] width 62 height 26
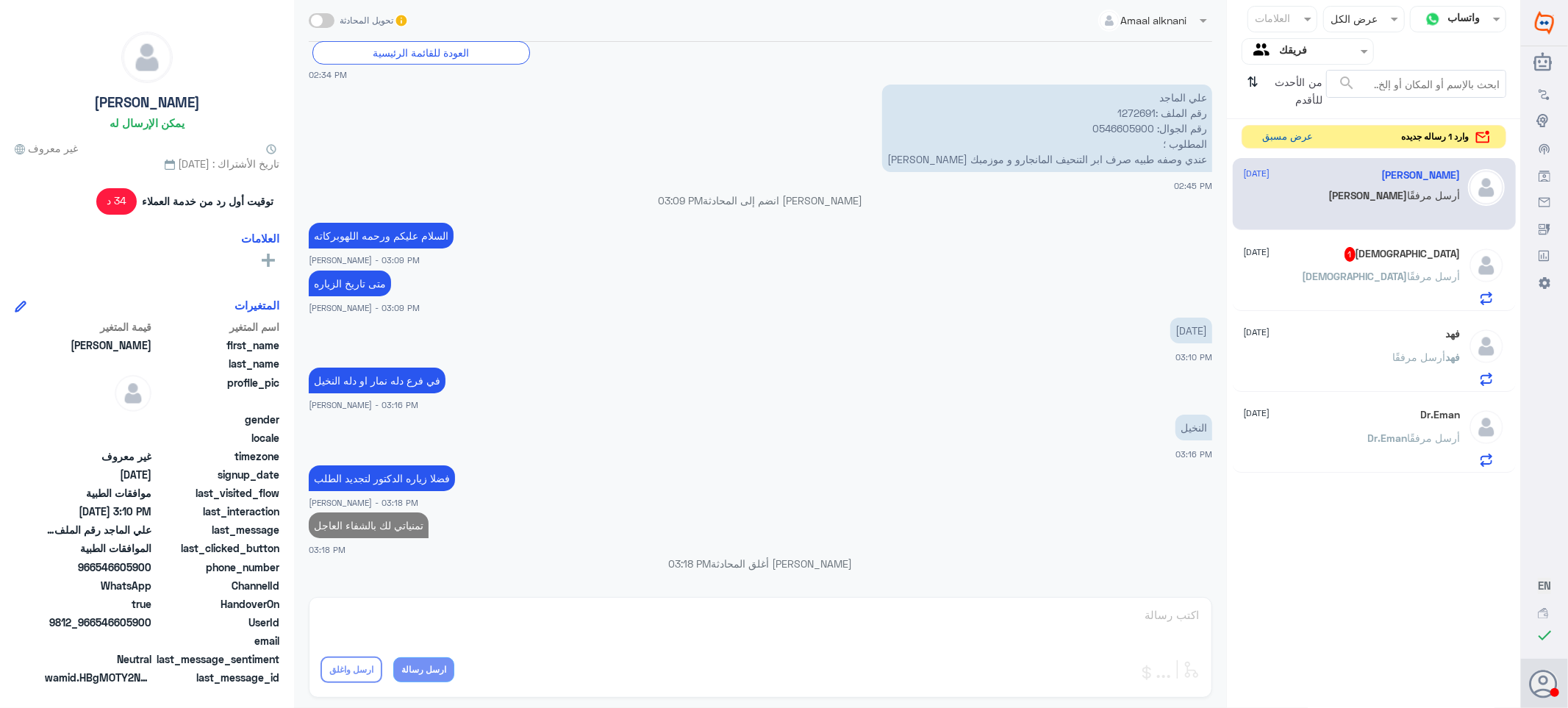
click at [1283, 139] on button "عرض مسبق" at bounding box center [1288, 138] width 62 height 23
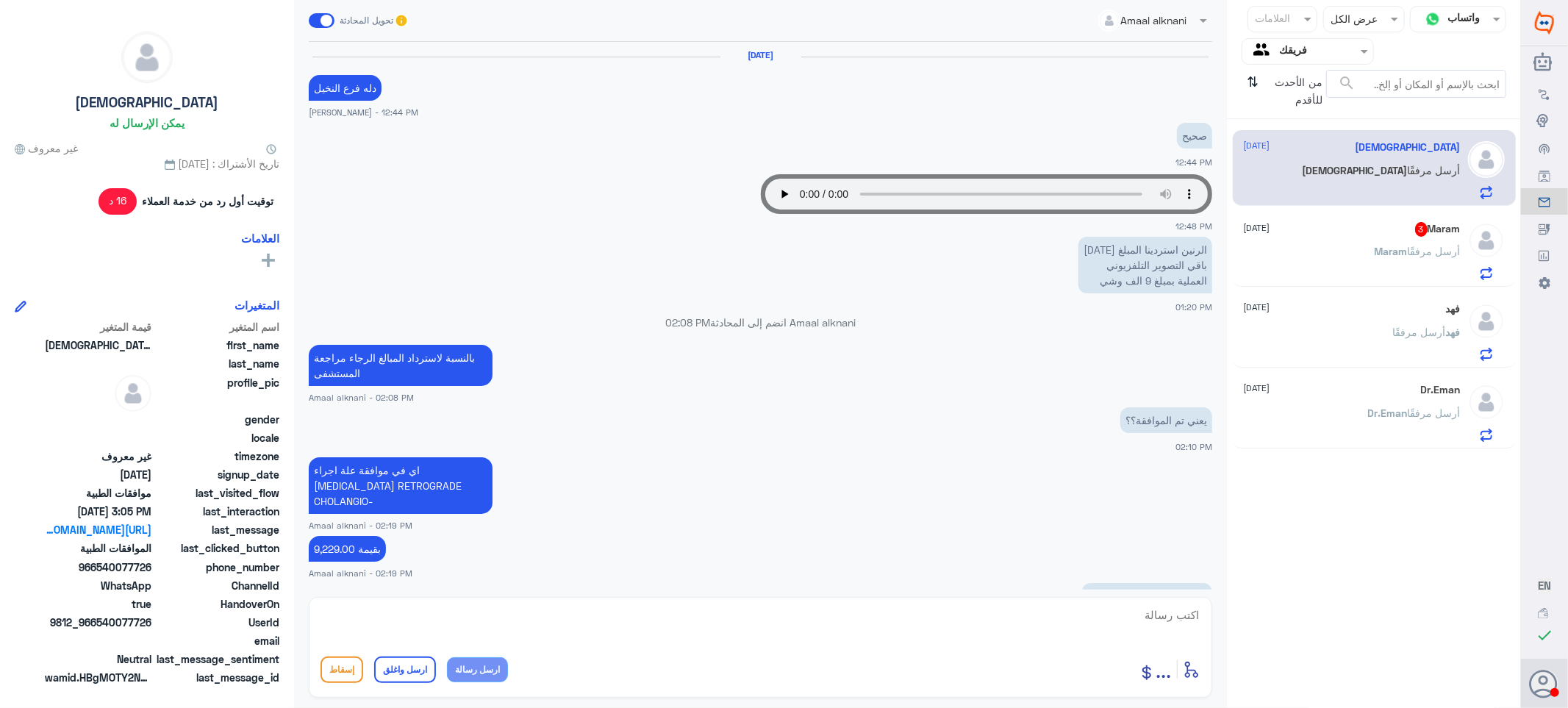
scroll to position [936, 0]
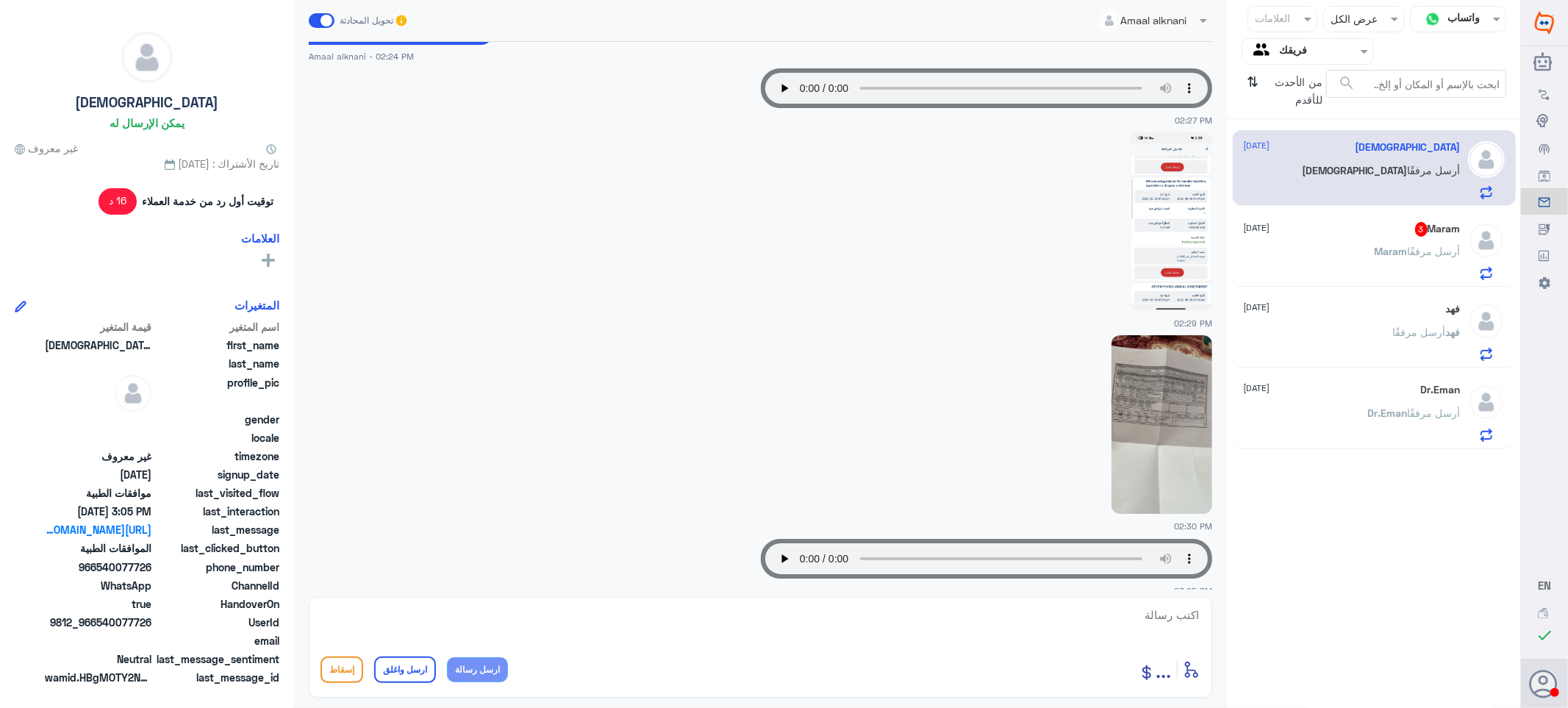
click at [1392, 259] on p "[PERSON_NAME] أرسل مرفقًا" at bounding box center [1417, 262] width 86 height 37
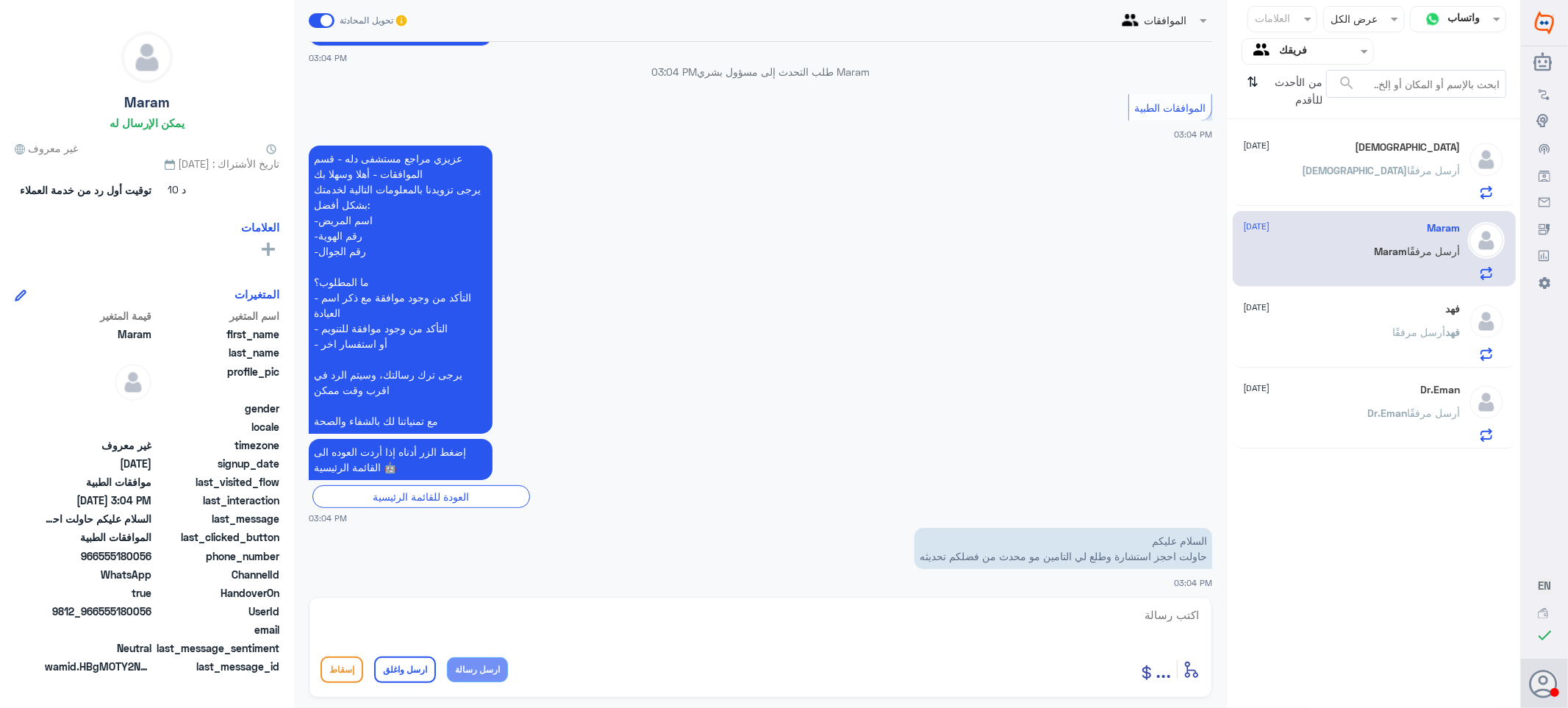
scroll to position [255, 0]
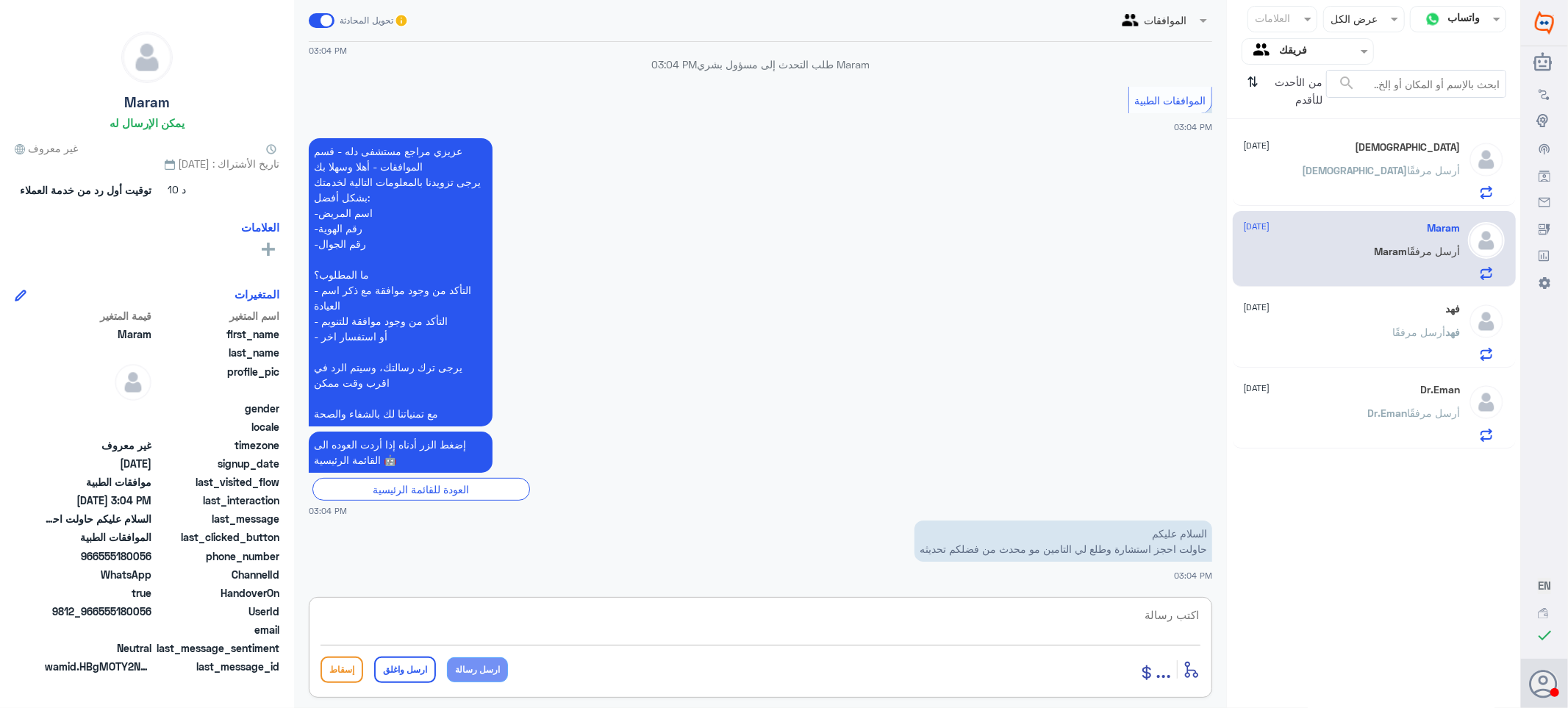
click at [1126, 617] on textarea at bounding box center [761, 622] width 880 height 36
type textarea "رقم الهويه"
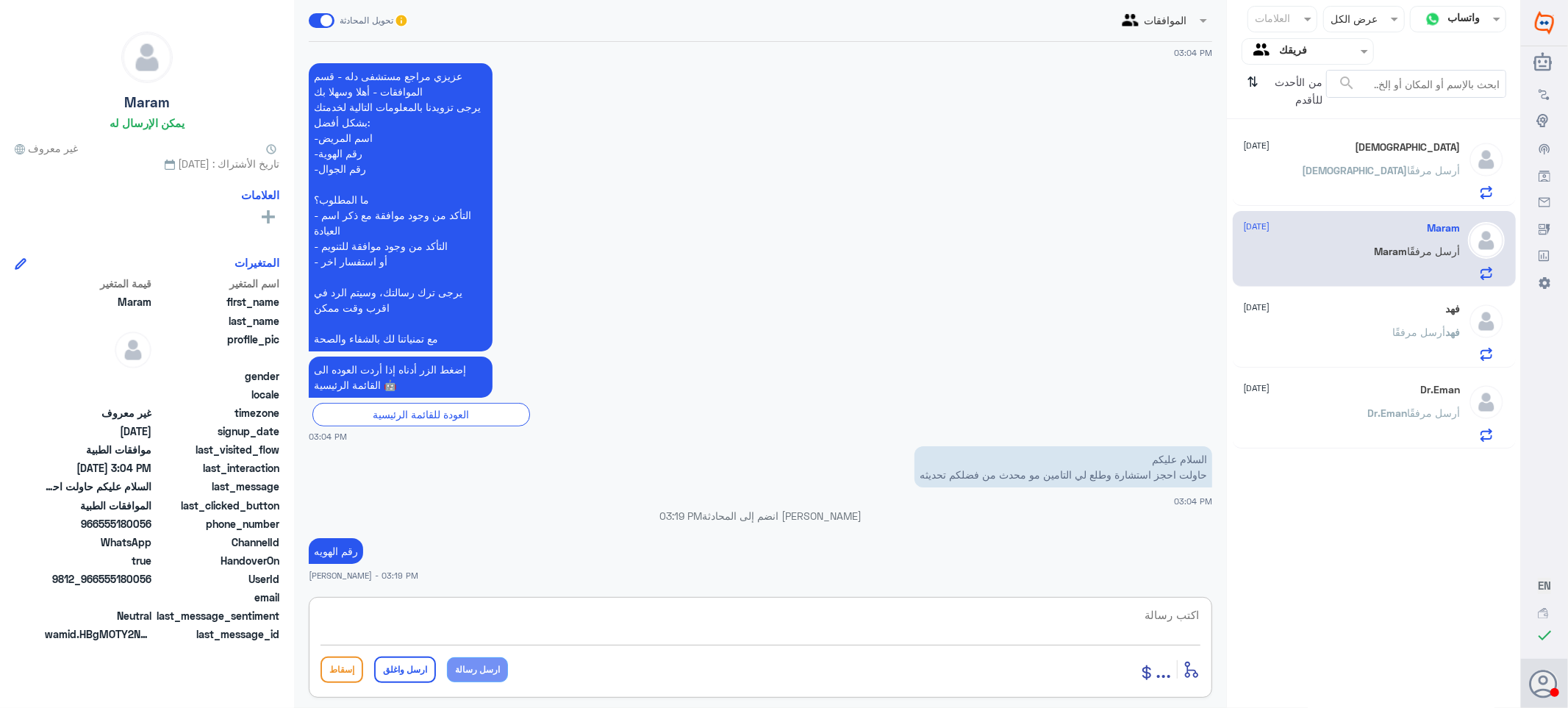
scroll to position [352, 0]
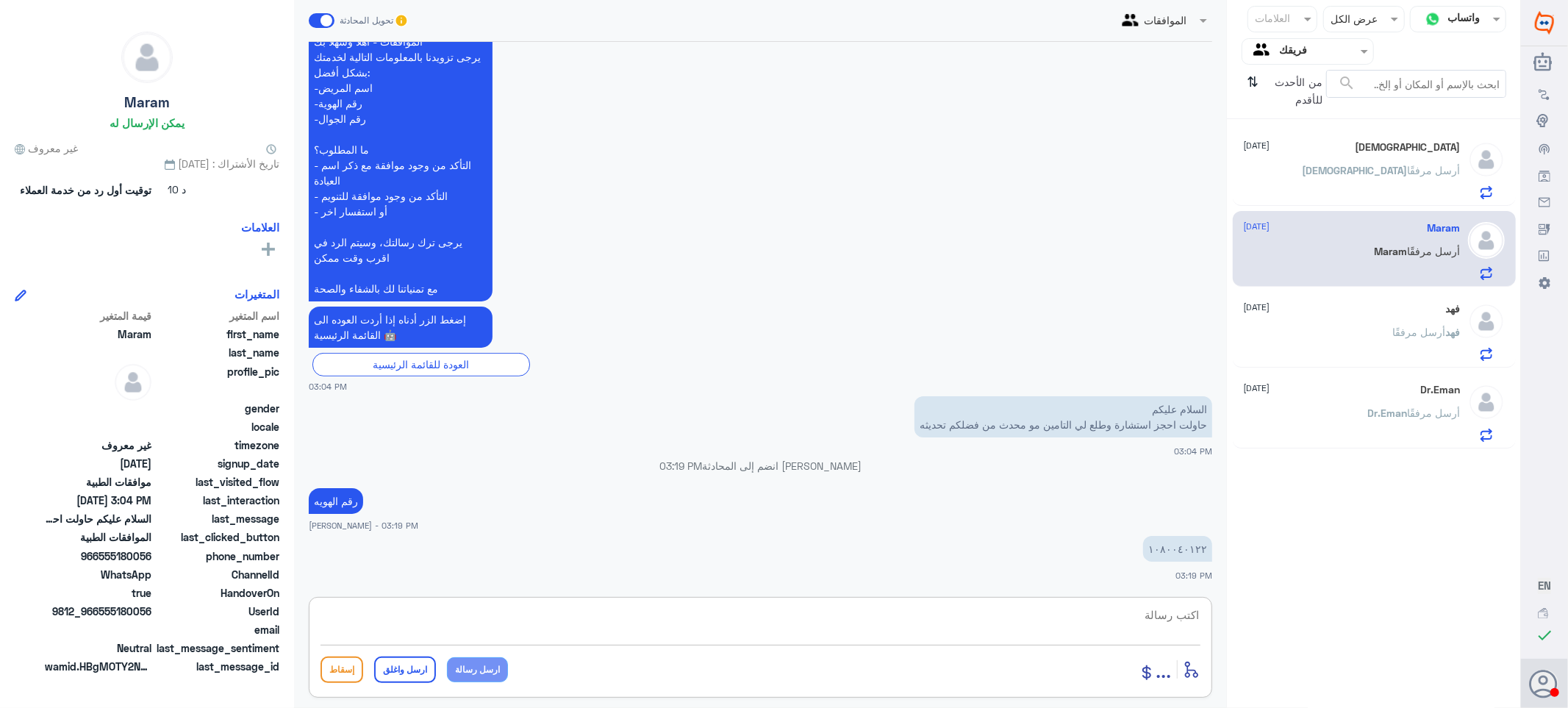
click at [1133, 619] on textarea at bounding box center [761, 622] width 880 height 36
drag, startPoint x: 1135, startPoint y: 610, endPoint x: 1241, endPoint y: 627, distance: 107.4
click at [1241, 627] on div "قناة واتساب Status × عرض الكل العلامات Agent Filter فريقك search من الأحدث للأق…" at bounding box center [760, 356] width 1520 height 712
type textarea "1080040122"
paste textarea "تمنياتي لك بالشفاء العاجل"
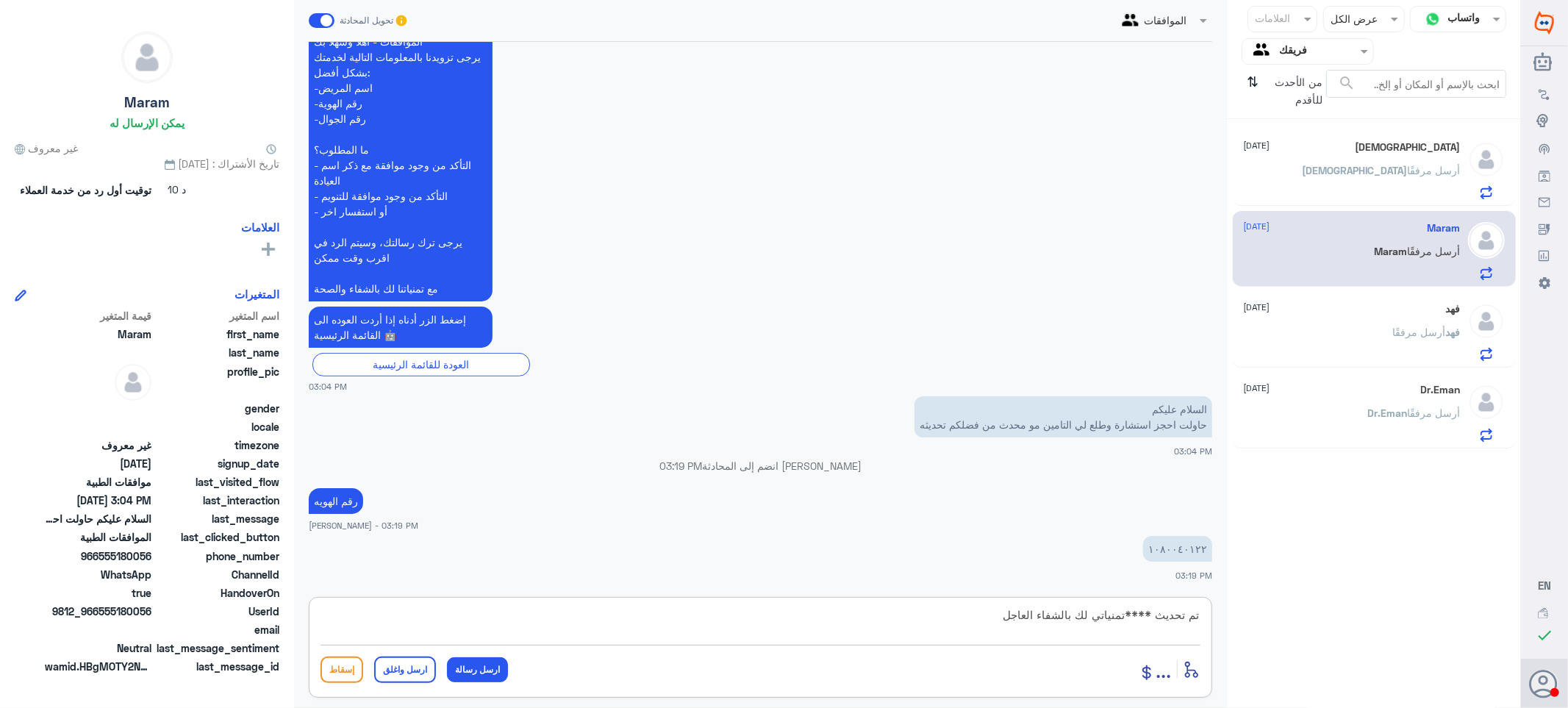
type textarea "تم تحديث ****تمنياتي لك بالشفاء العاجل"
click at [409, 667] on button "ارسل واغلق" at bounding box center [405, 670] width 62 height 26
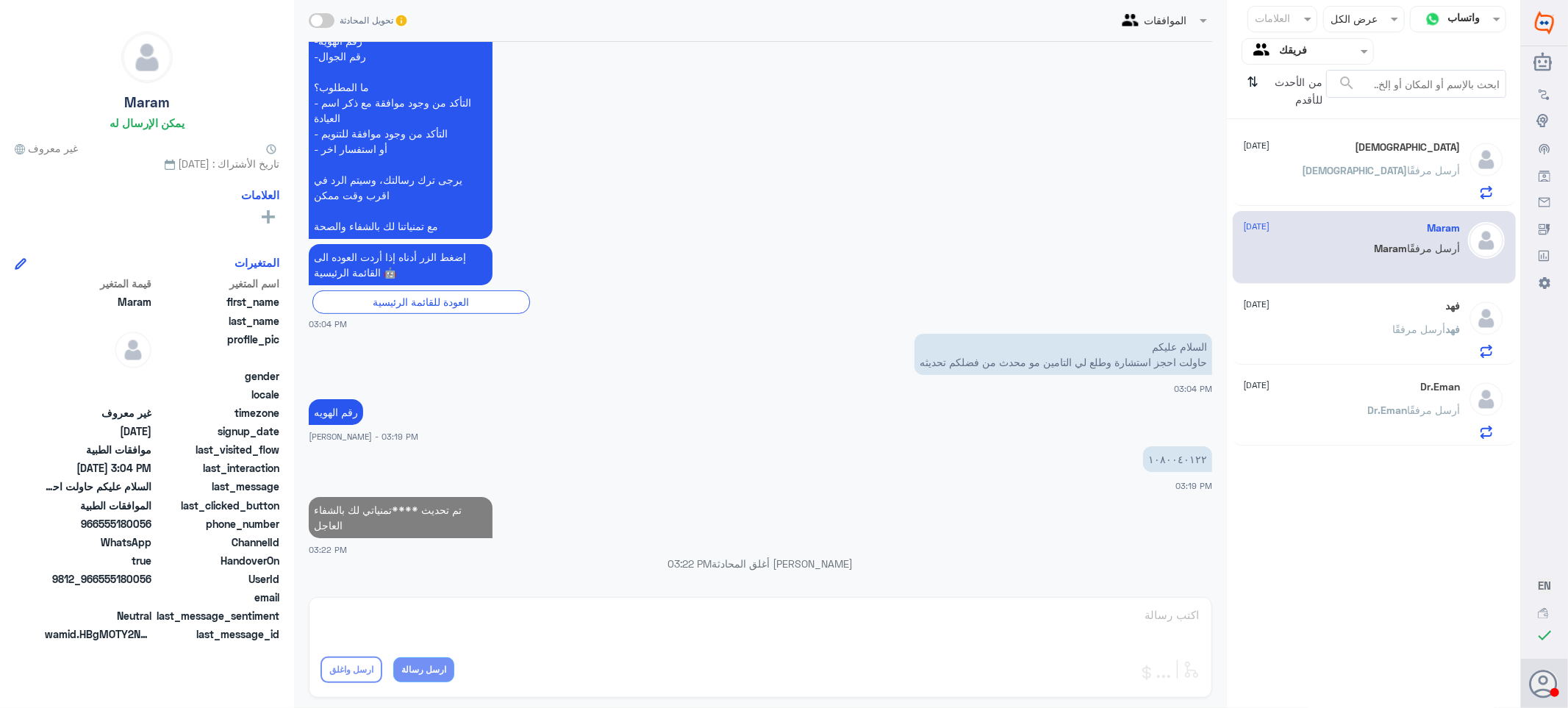
click at [1353, 174] on div "ISJ أرسل مرفقًا" at bounding box center [1352, 183] width 217 height 34
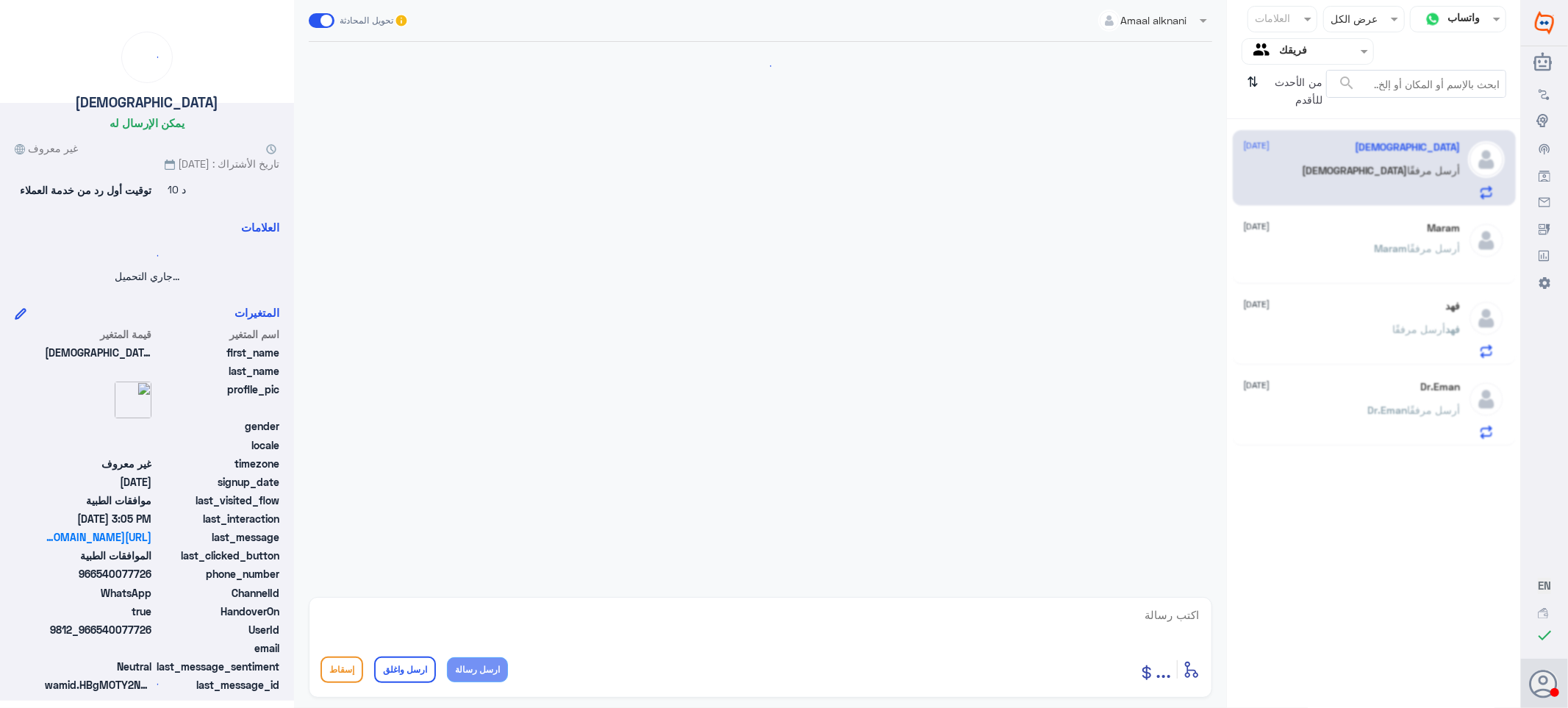
scroll to position [936, 0]
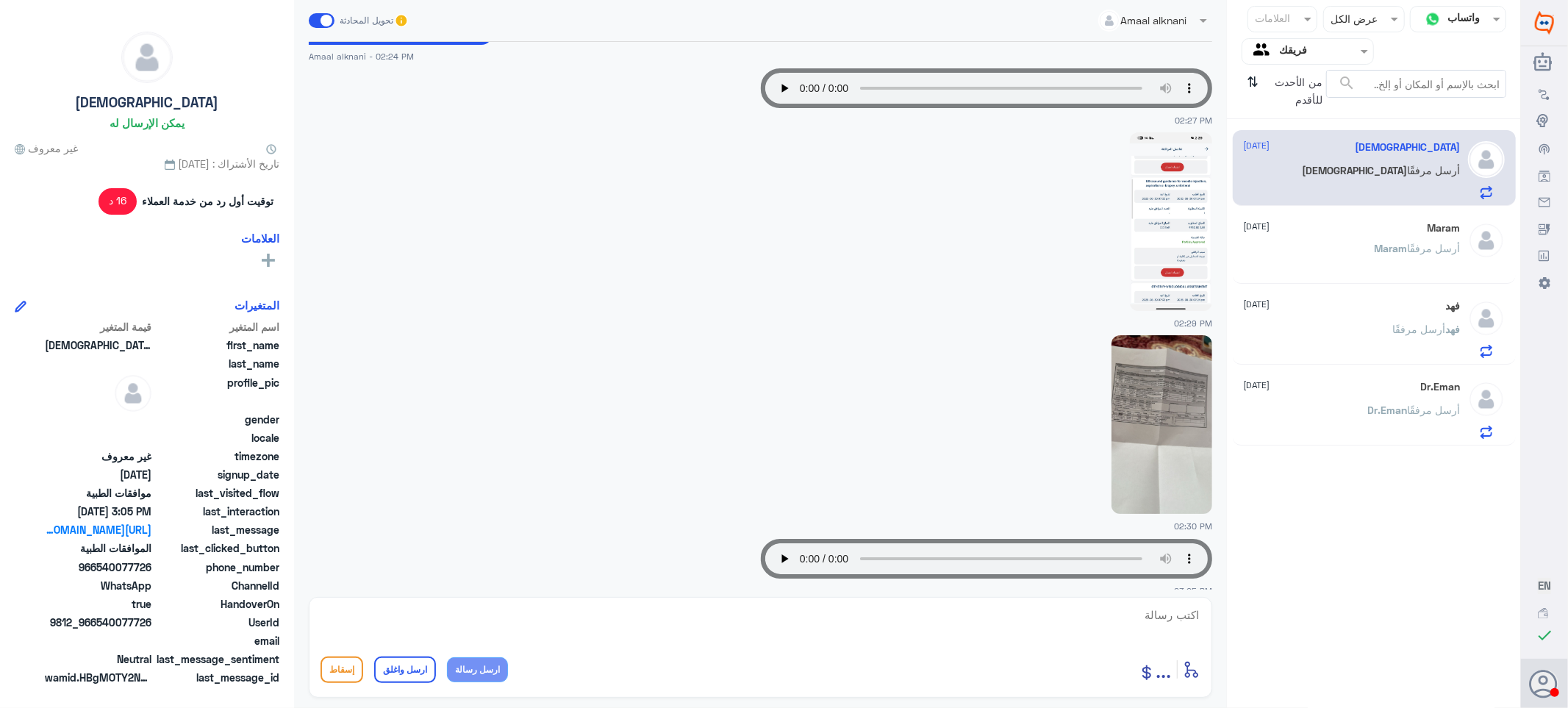
click at [1339, 289] on div "[PERSON_NAME] [DATE] [PERSON_NAME] أرسل مرفقًا" at bounding box center [1373, 327] width 283 height 76
click at [1338, 303] on div "فهد [DATE]" at bounding box center [1352, 306] width 217 height 12
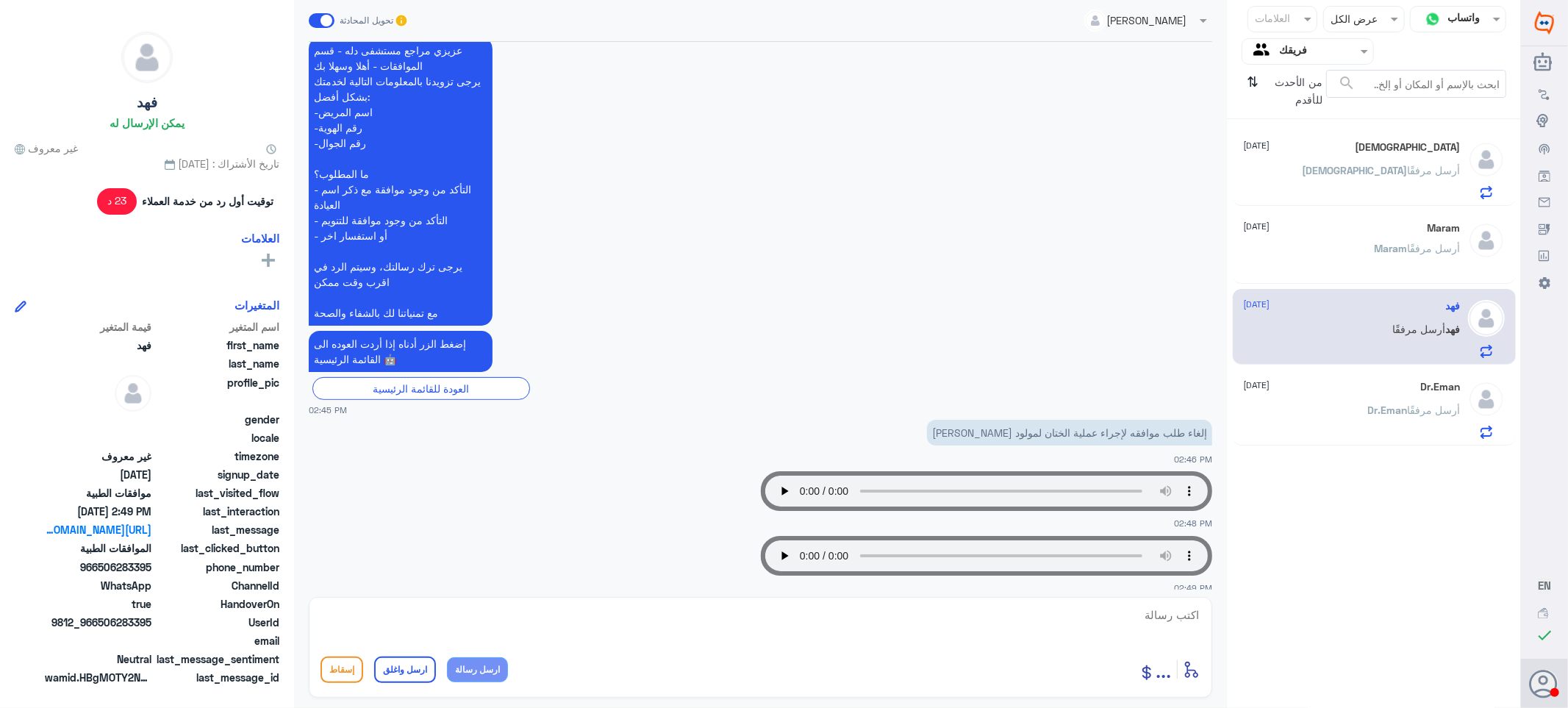
scroll to position [473, 0]
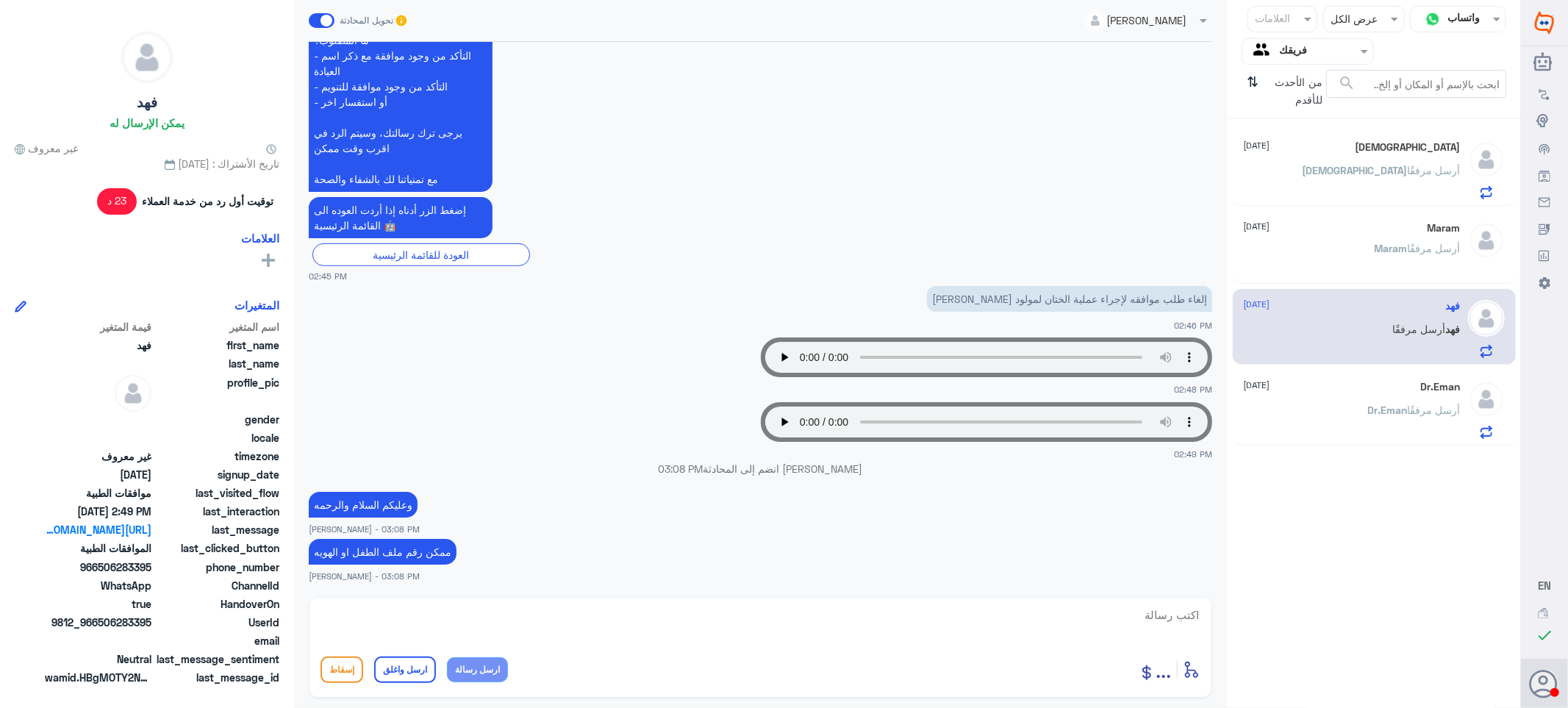
click at [1343, 399] on div "Dr.Eman [DATE] Dr.Eman أرسل مرفقًا" at bounding box center [1352, 410] width 217 height 58
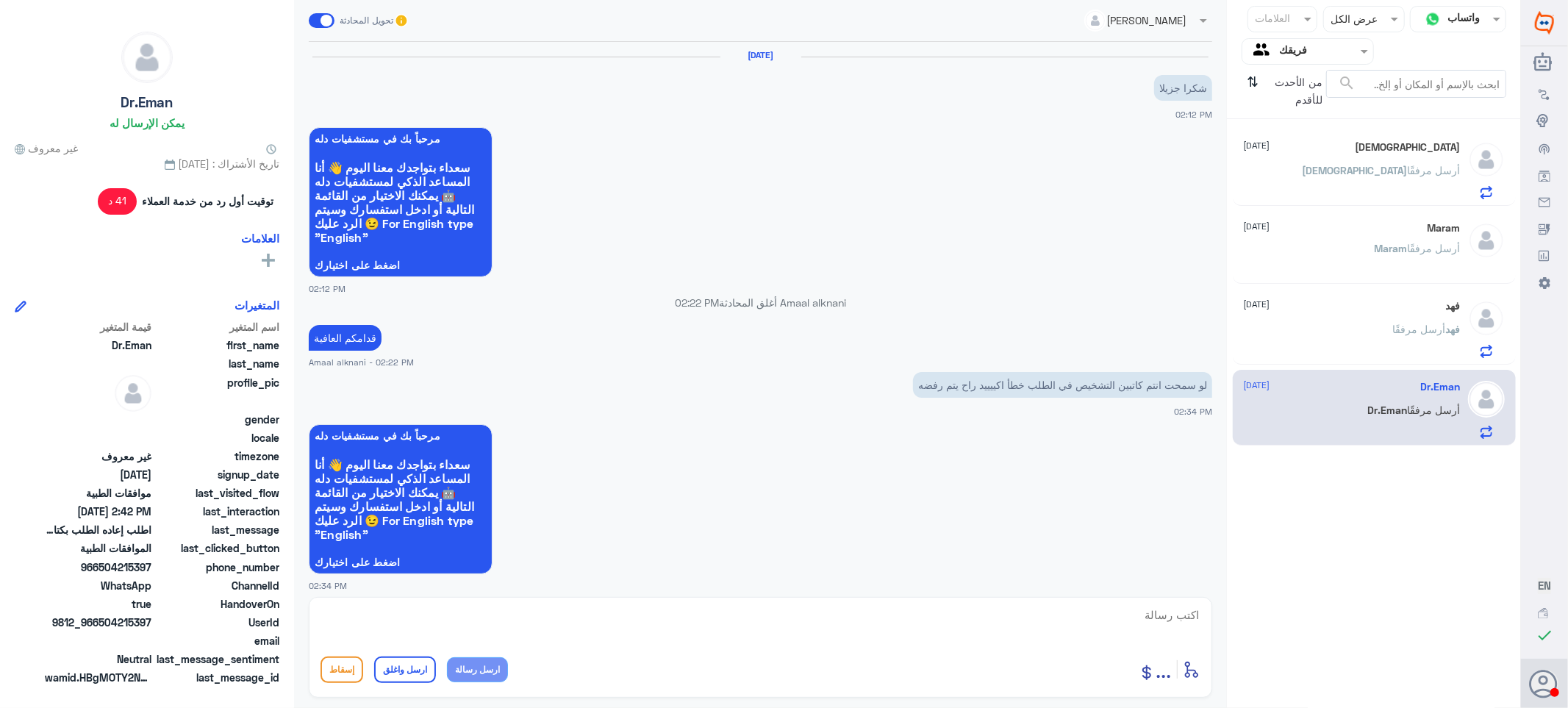
scroll to position [1313, 0]
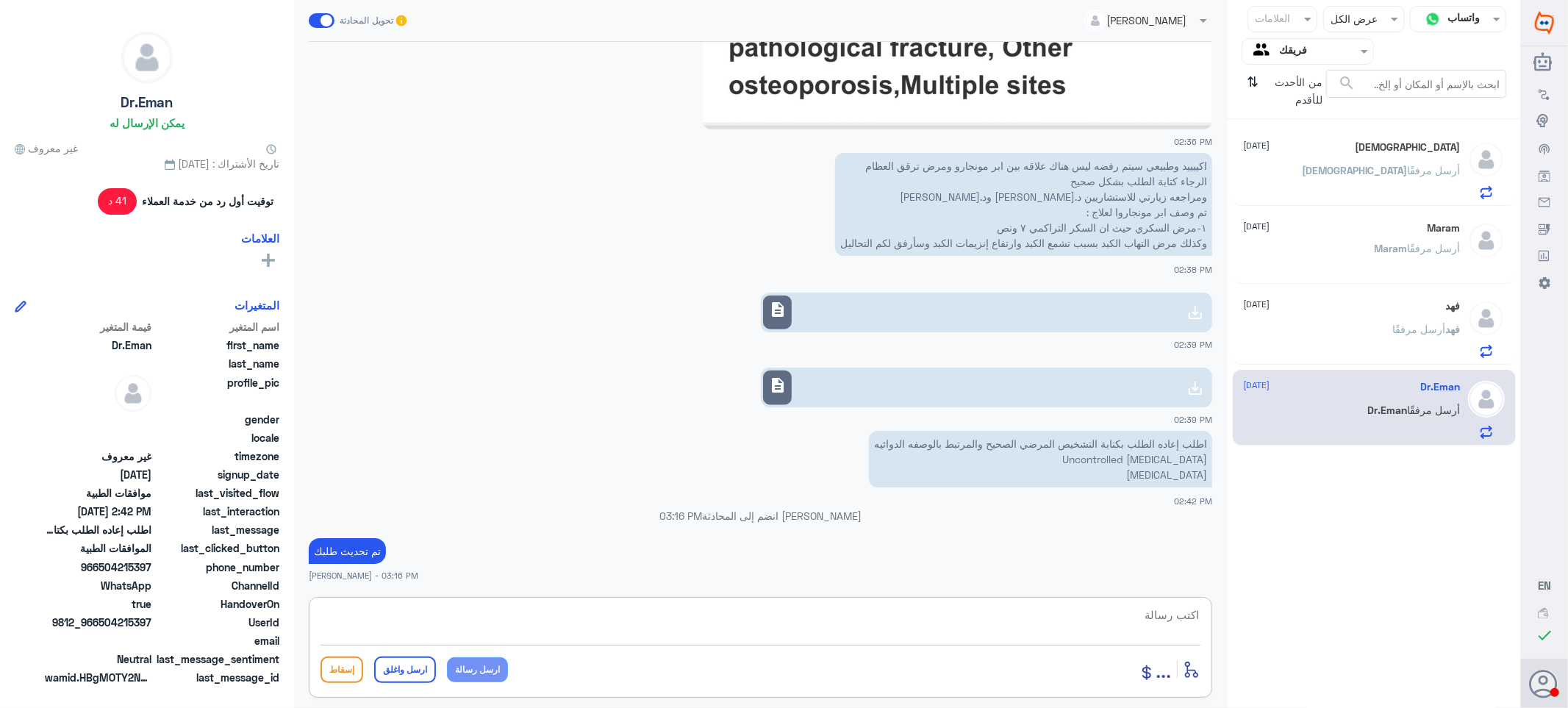
click at [1089, 605] on textarea at bounding box center [761, 622] width 880 height 36
paste textarea "تمنياتي لك بالشفاء العاجل"
type textarea "تمنياتي لك بالشفاء العاجل"
click at [412, 667] on button "ارسل واغلق" at bounding box center [405, 670] width 62 height 26
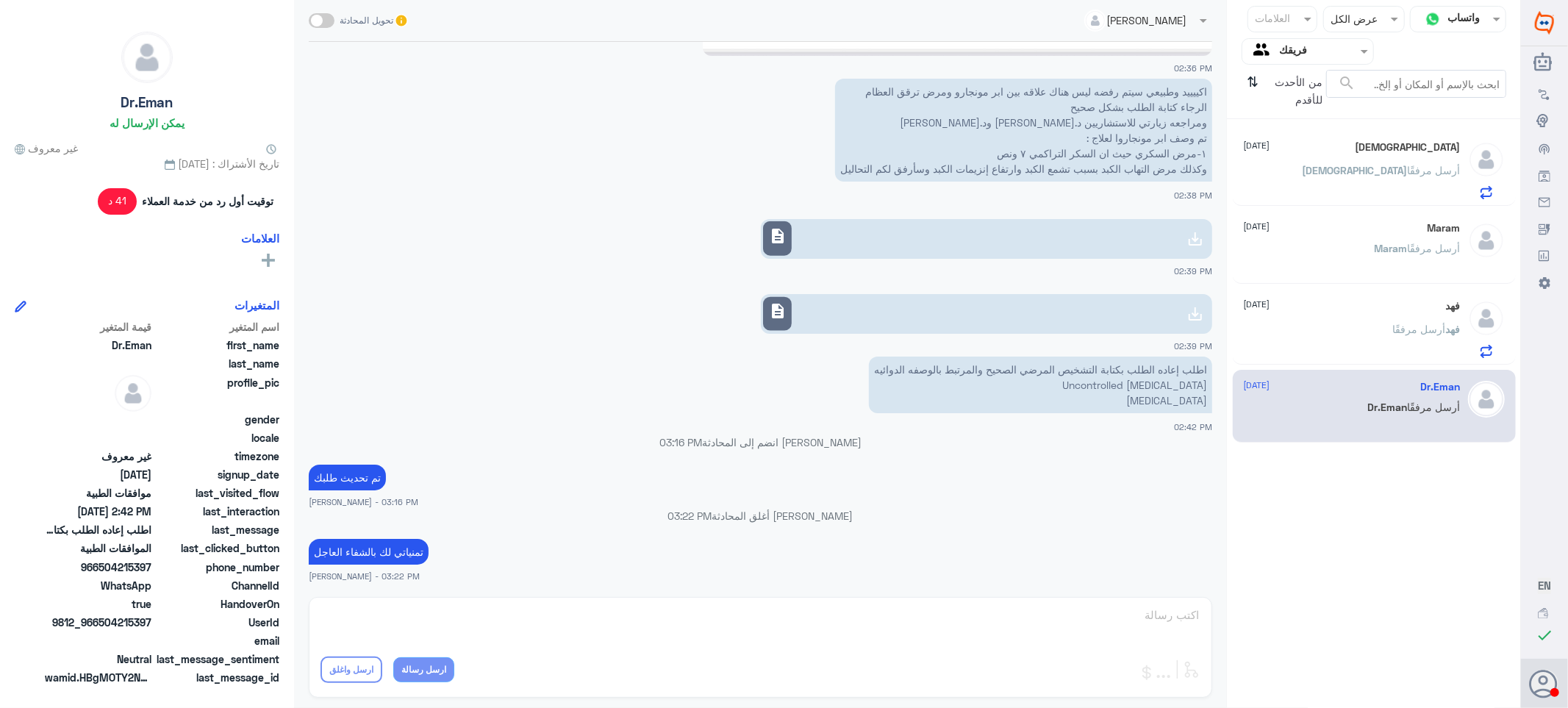
click at [1383, 313] on div "[PERSON_NAME] [DATE] [PERSON_NAME] أرسل مرفقًا" at bounding box center [1352, 329] width 217 height 58
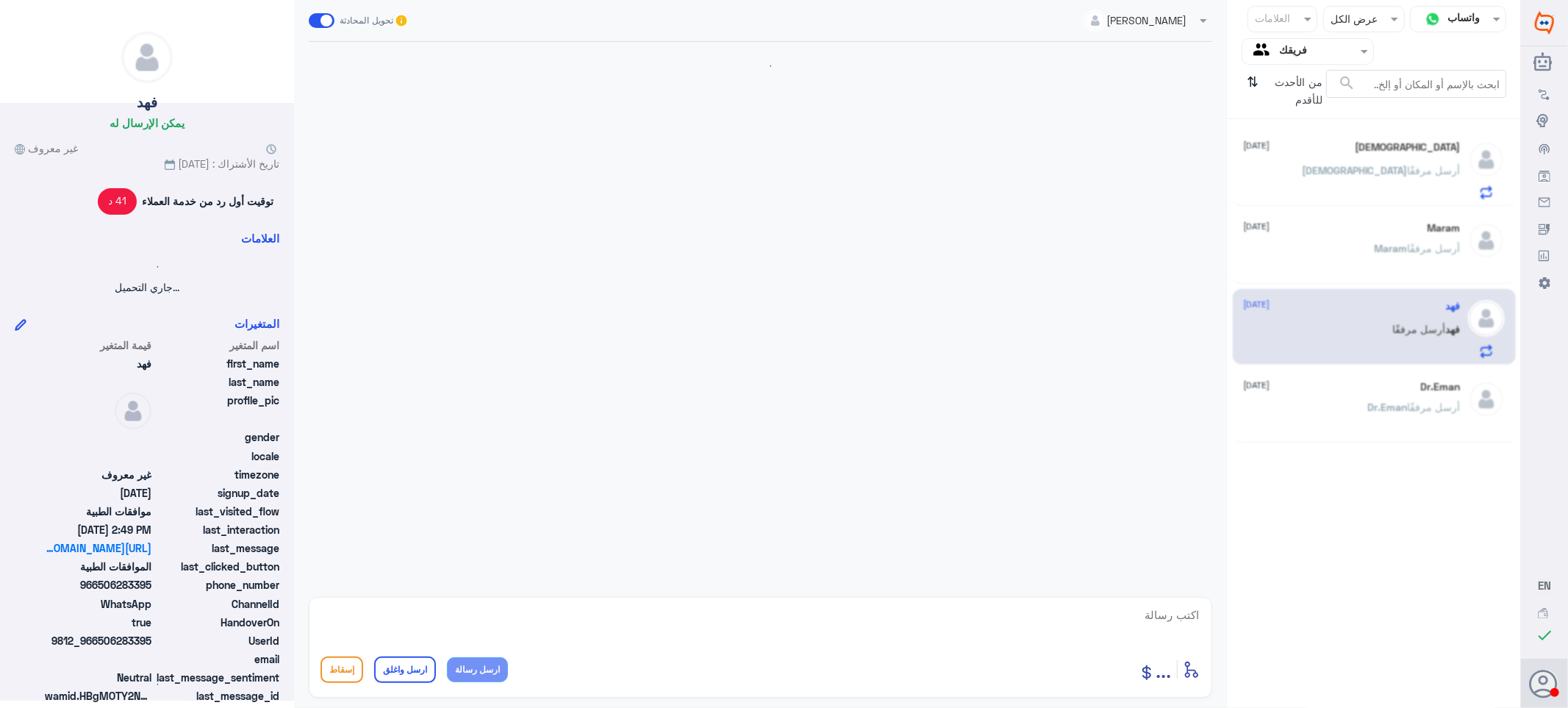
scroll to position [473, 0]
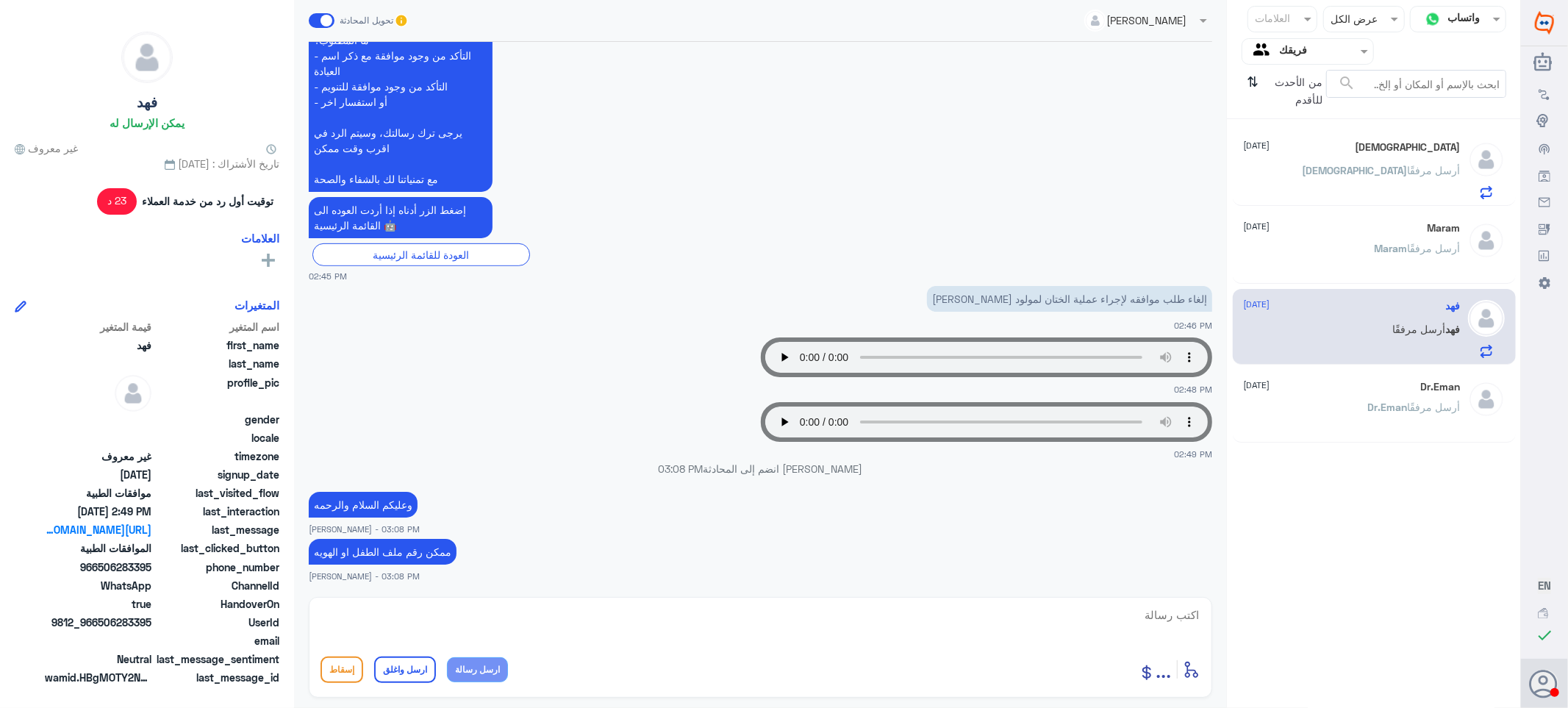
click at [1383, 242] on span "Maram" at bounding box center [1391, 248] width 33 height 12
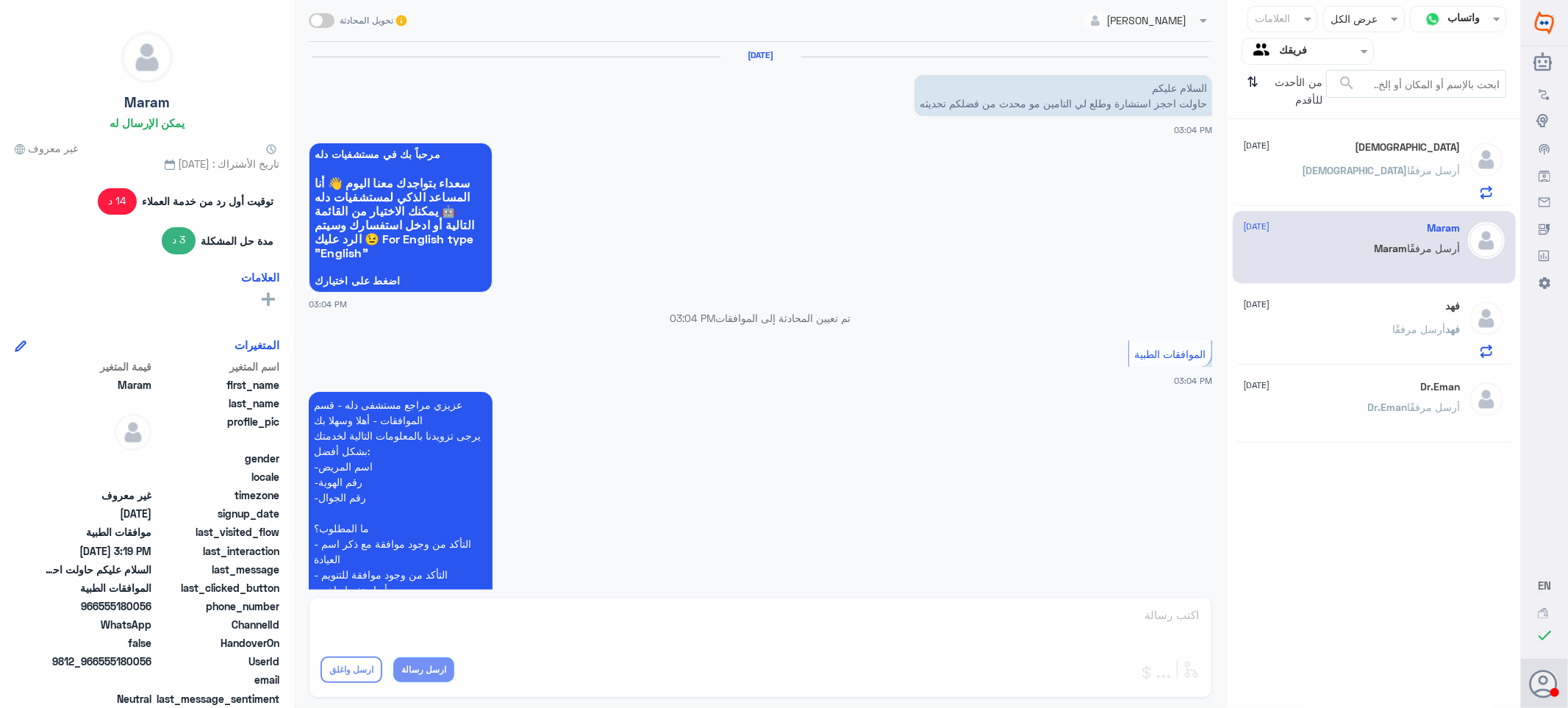
scroll to position [467, 0]
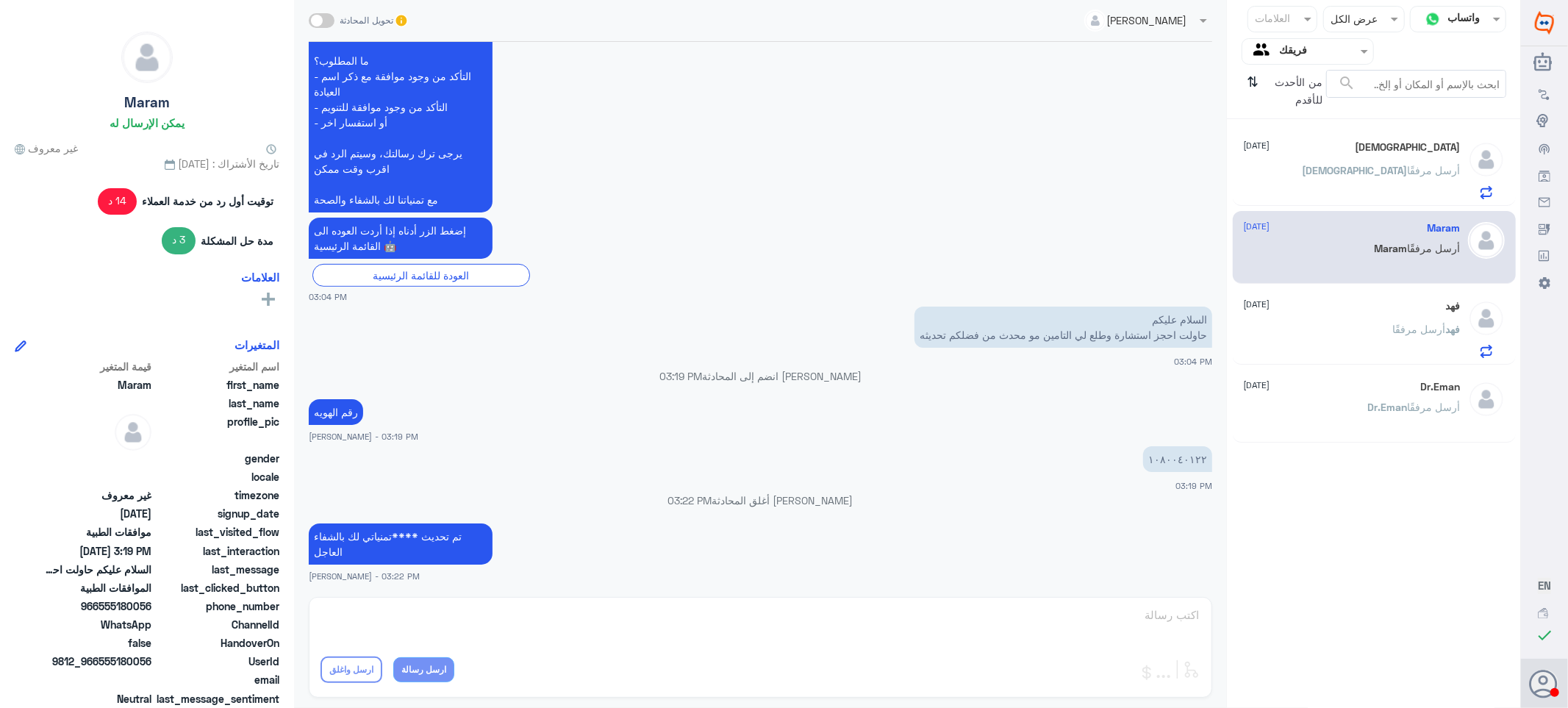
click at [1383, 178] on div "ISJ أرسل مرفقًا" at bounding box center [1352, 183] width 217 height 34
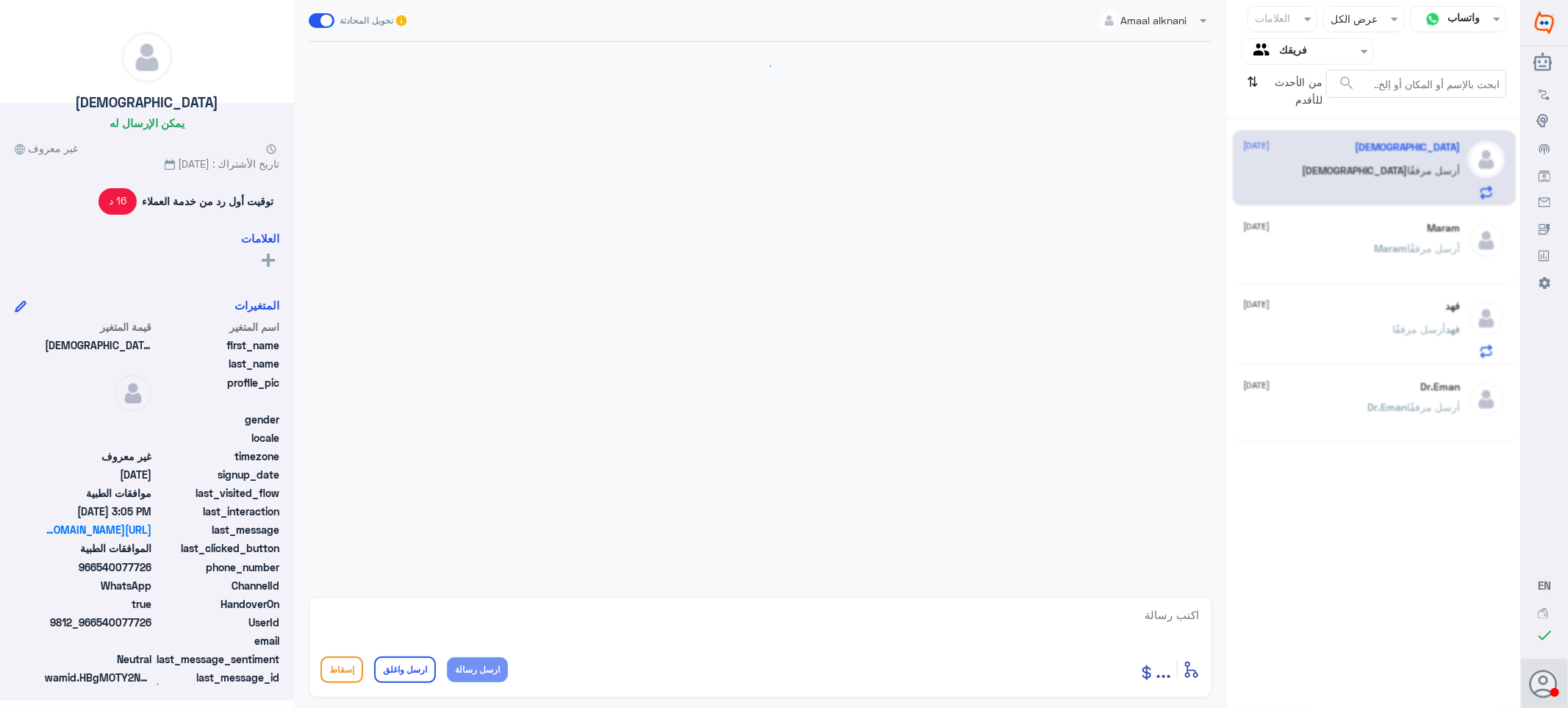
scroll to position [936, 0]
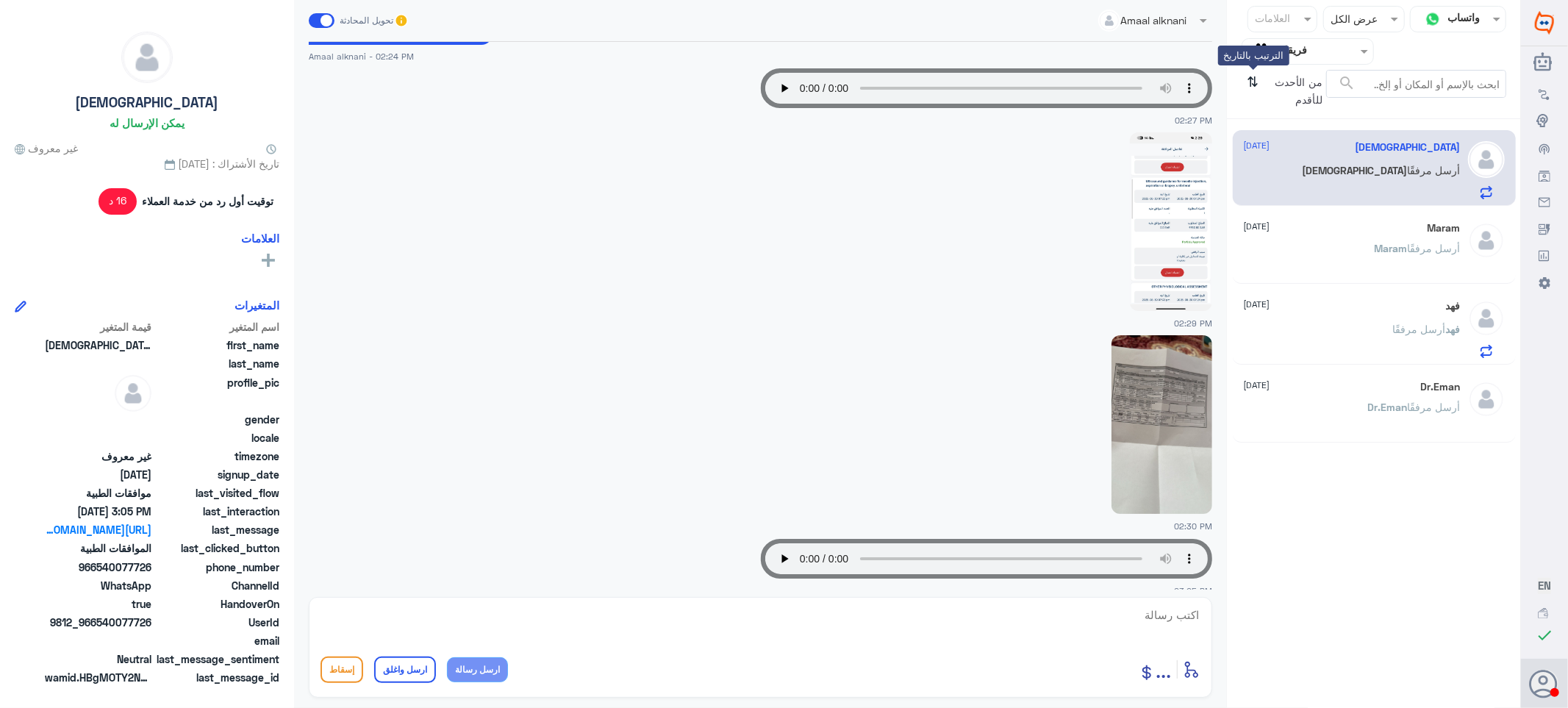
click at [1250, 78] on icon "⇅" at bounding box center [1252, 88] width 11 height 38
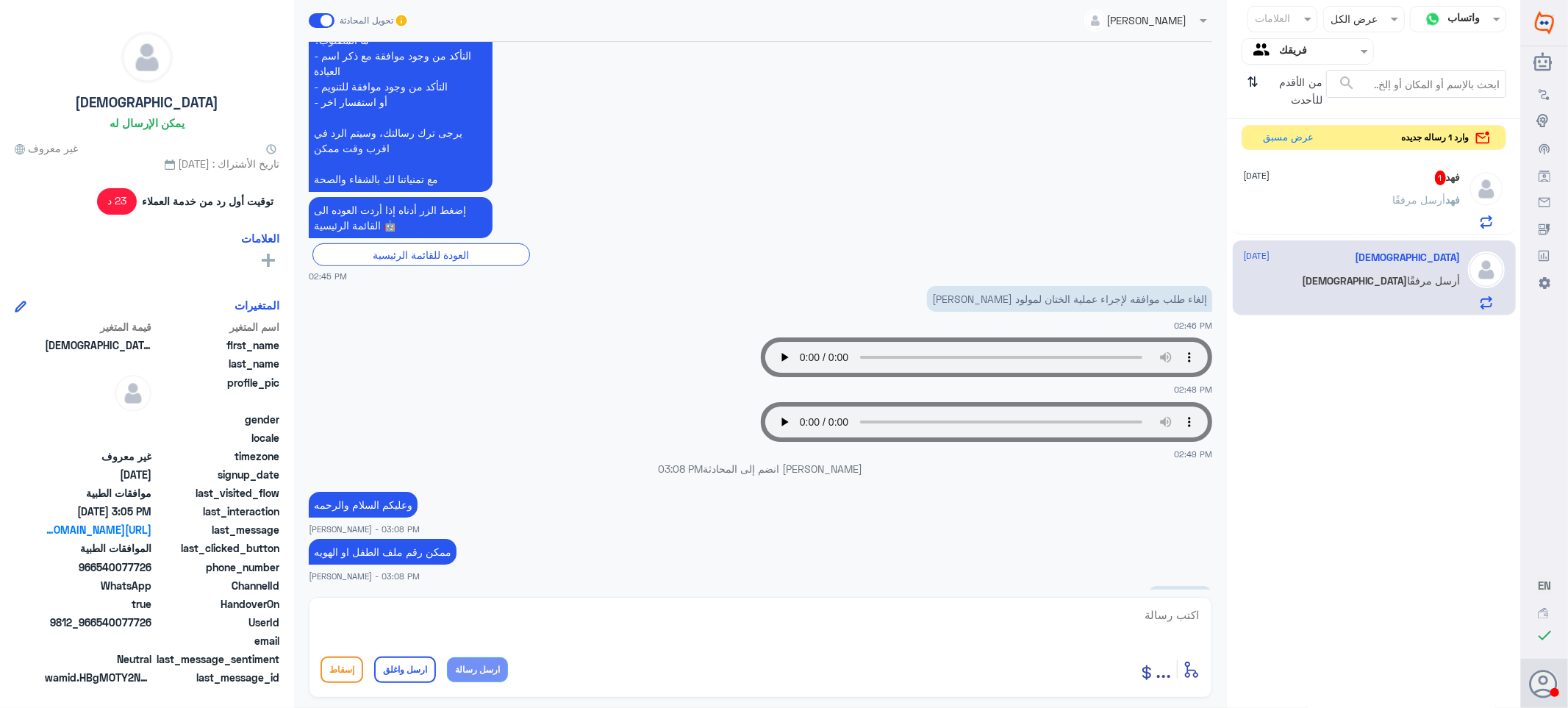
scroll to position [669, 0]
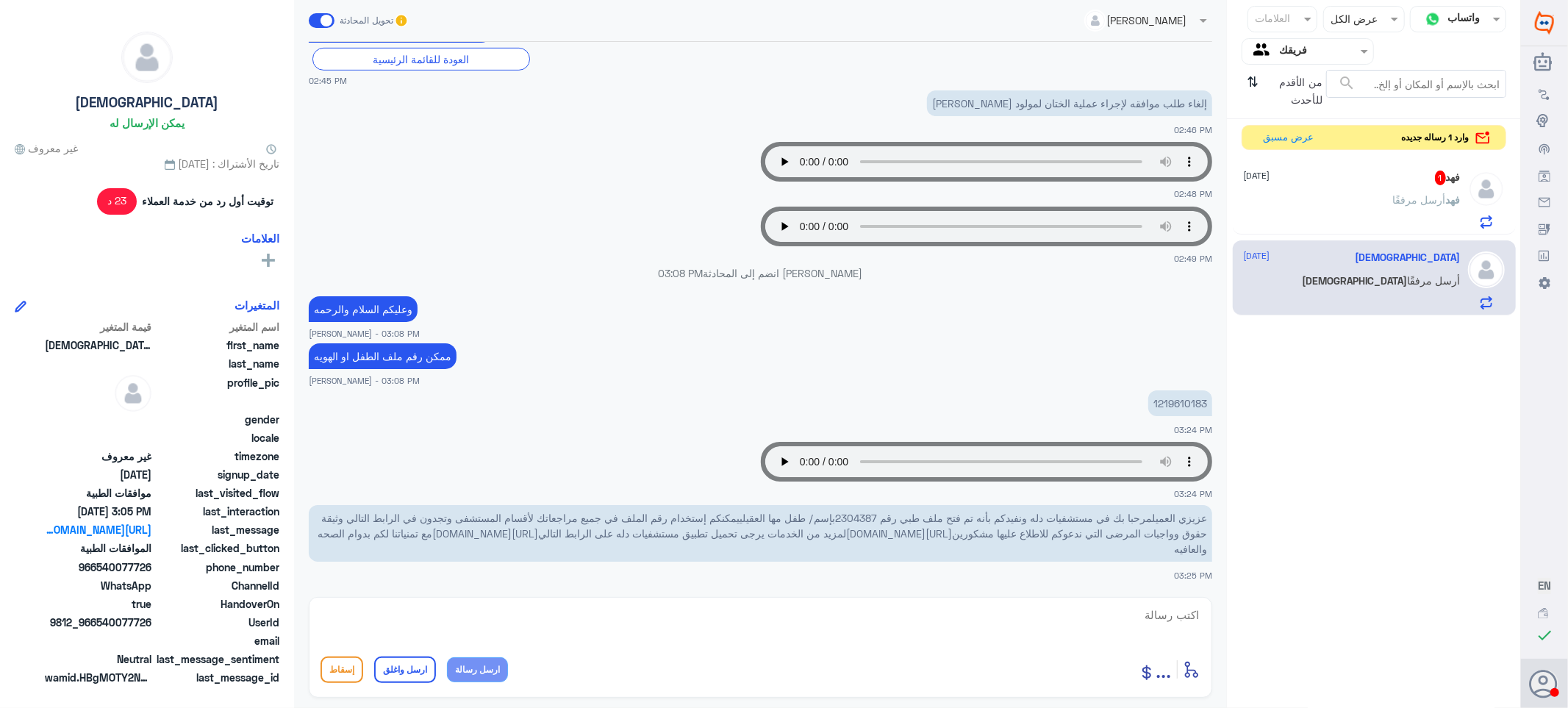
click at [1373, 184] on div "فهد 1 [DATE]" at bounding box center [1352, 177] width 217 height 15
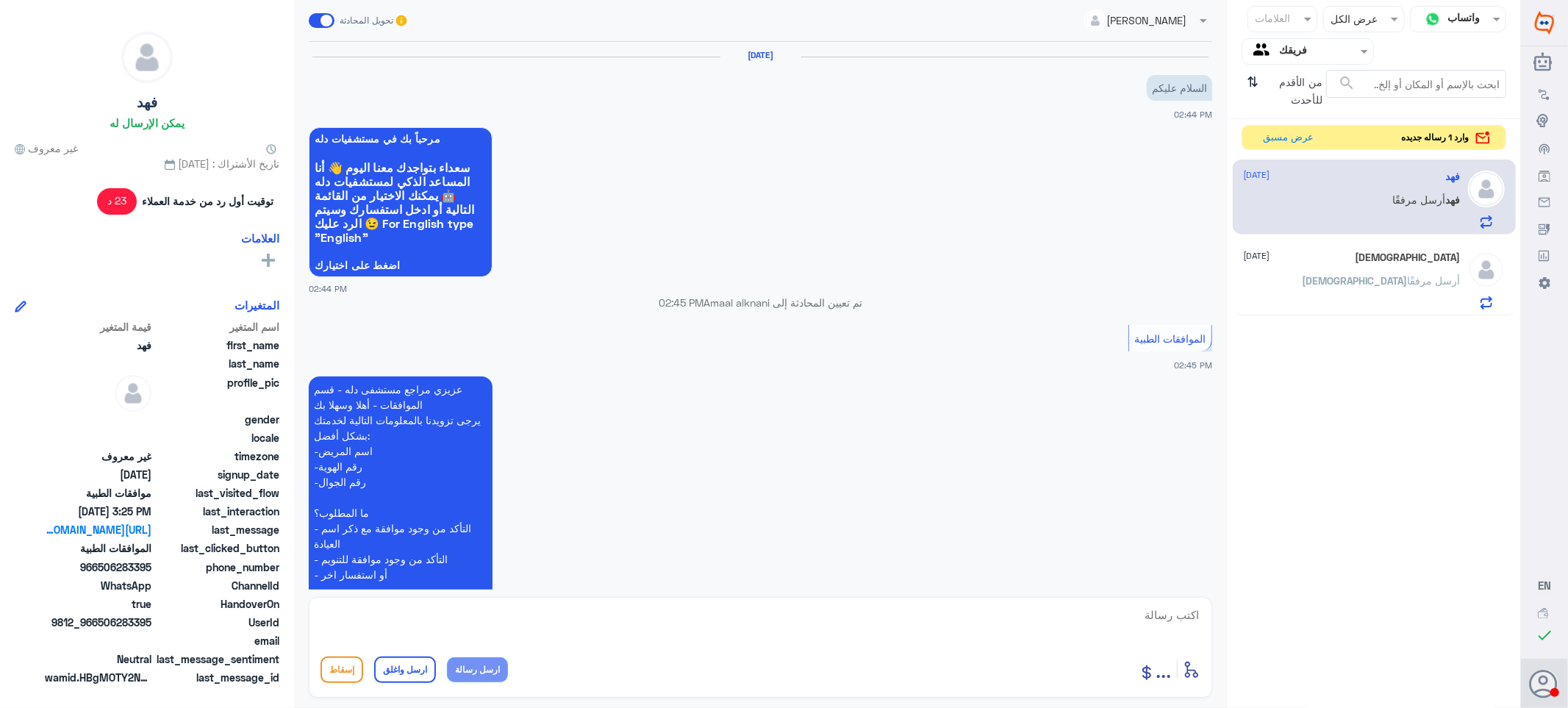
scroll to position [669, 0]
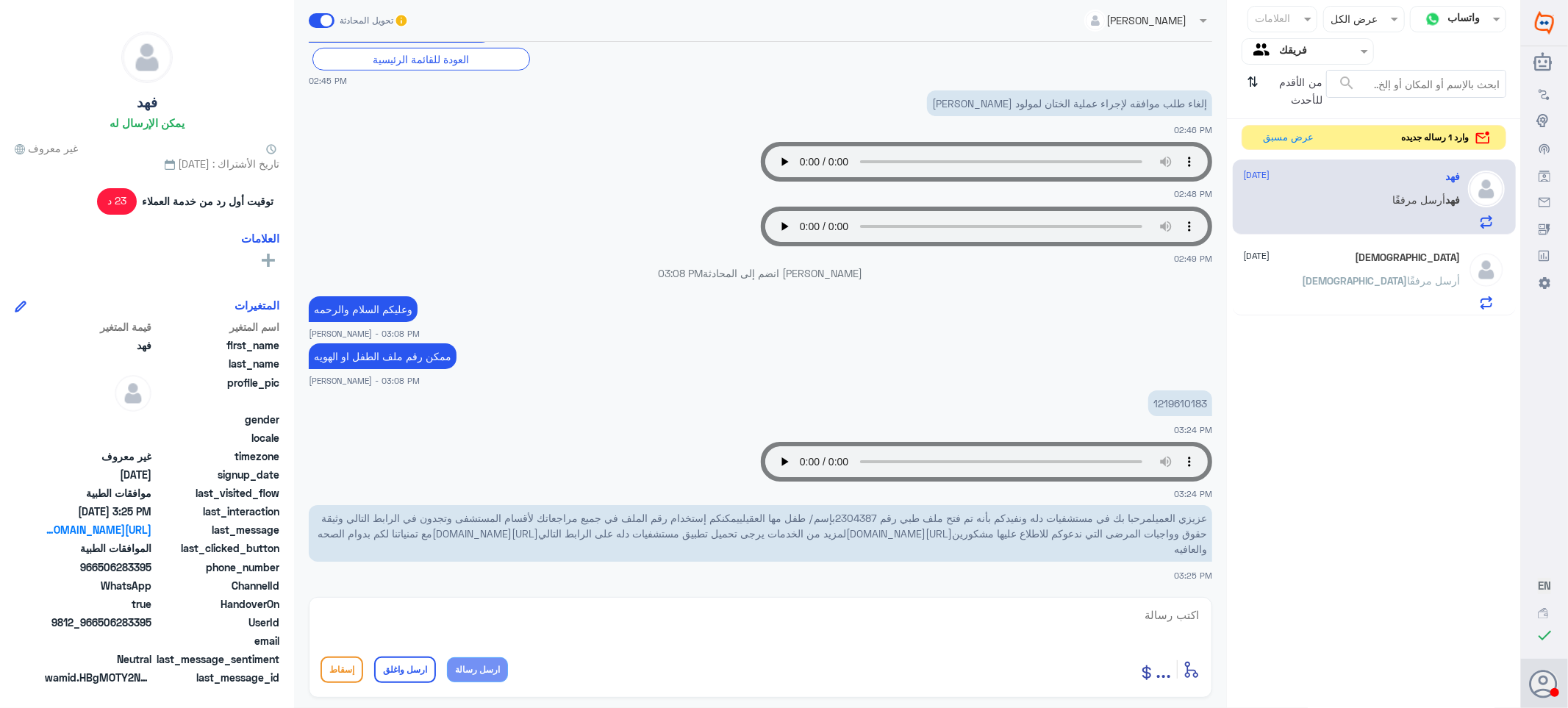
click at [856, 513] on span "عزيزي العميلمرحبا بك في مستشفيات دله ونفيدكم بأنه تم فتح ملف طبي رقم 2304387بإس…" at bounding box center [762, 533] width 889 height 43
click at [1180, 403] on p "1219610183" at bounding box center [1180, 403] width 64 height 26
copy p "1219610183"
